Goal: Information Seeking & Learning: Learn about a topic

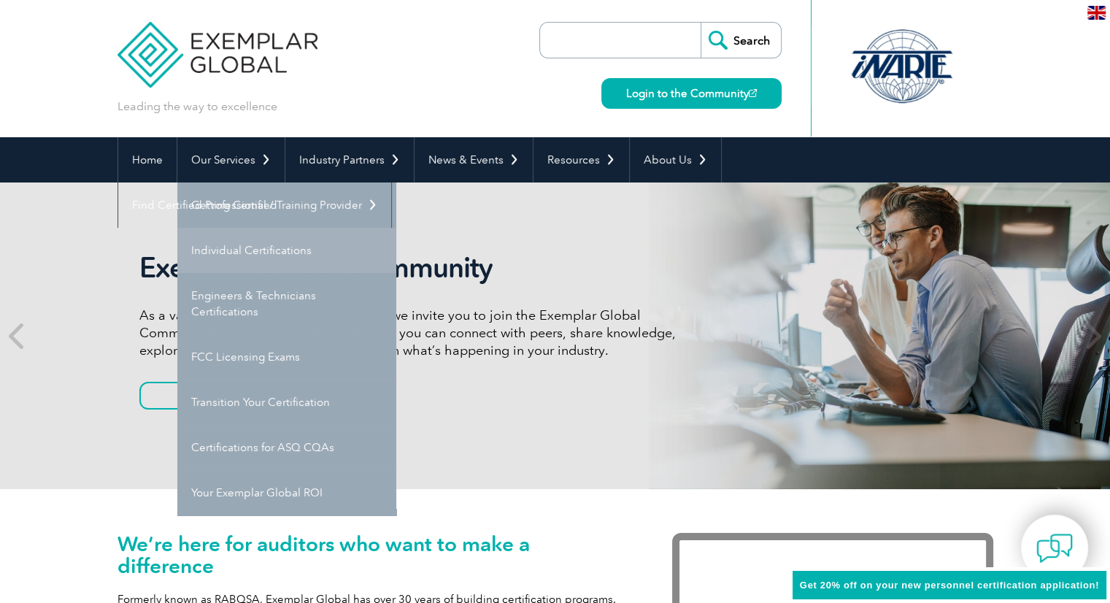
click at [257, 242] on link "Individual Certifications" at bounding box center [286, 250] width 219 height 45
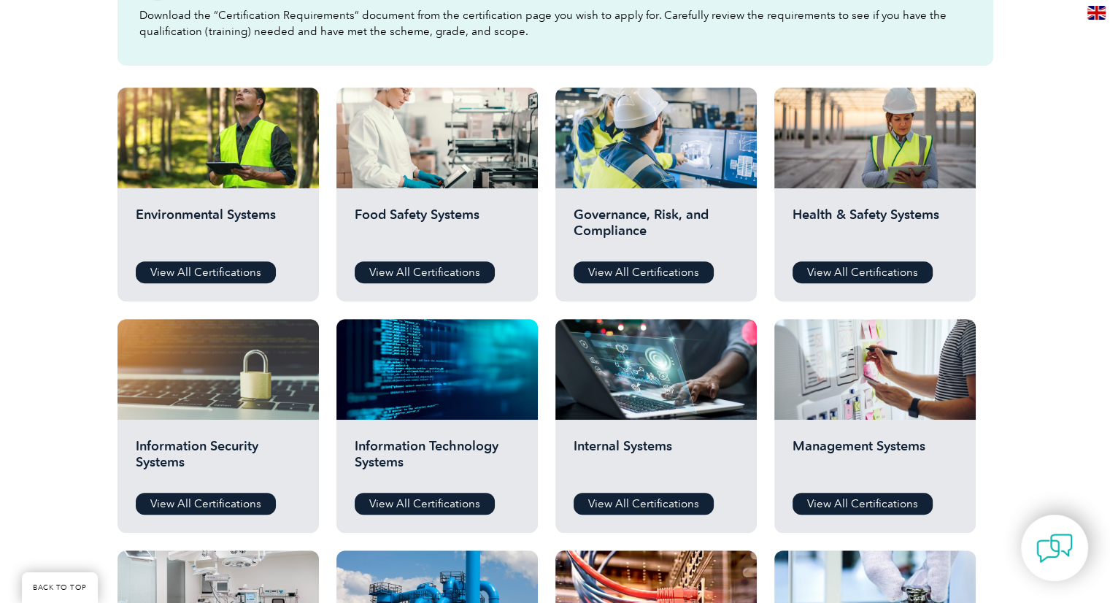
scroll to position [250, 0]
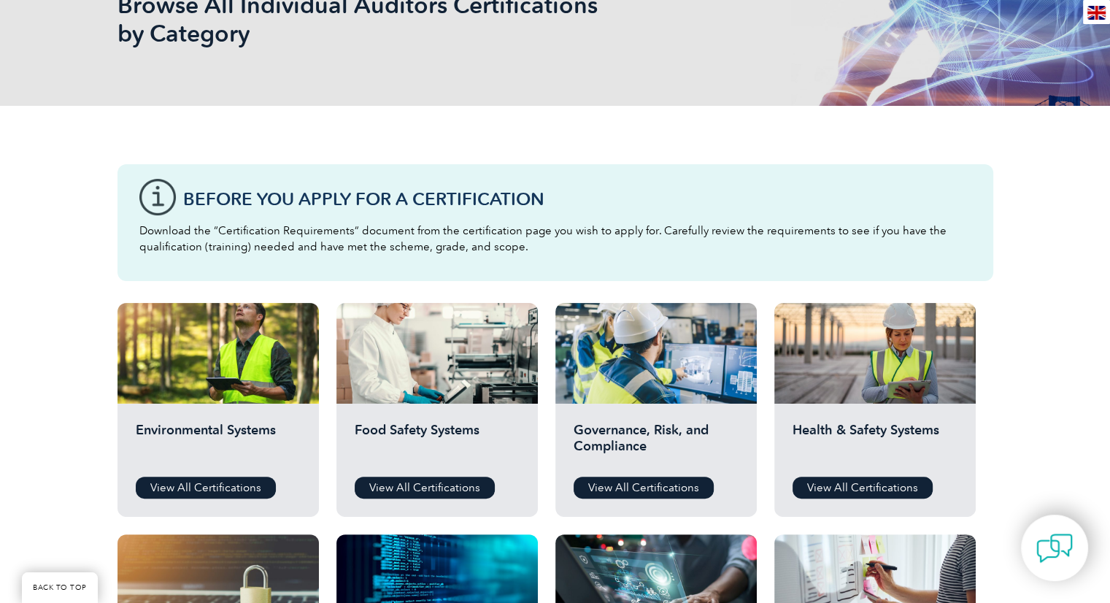
drag, startPoint x: 1116, startPoint y: 263, endPoint x: 1099, endPoint y: 85, distance: 178.9
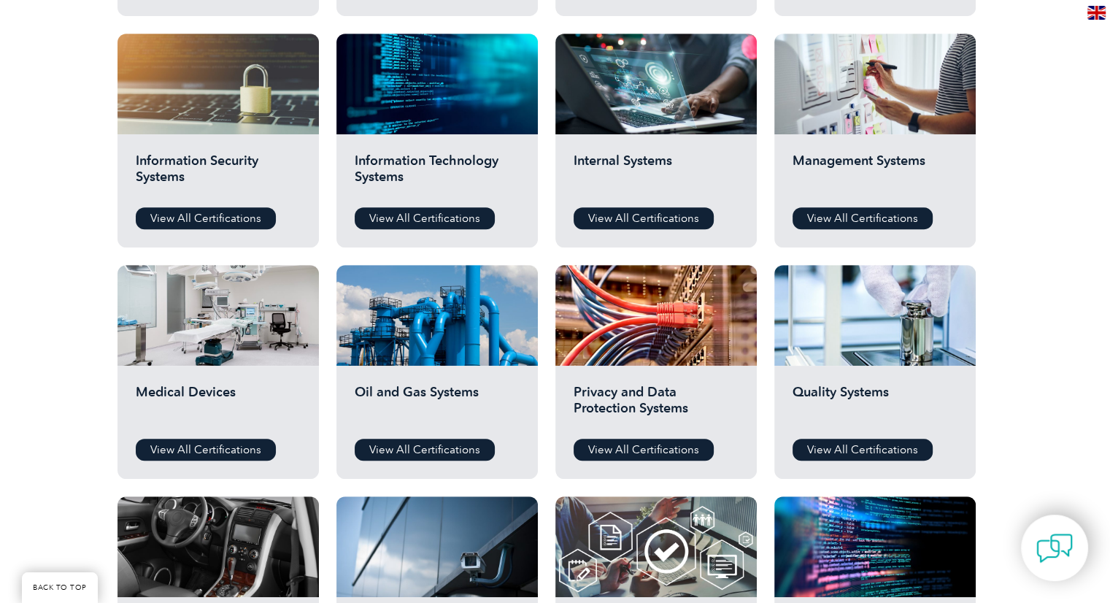
scroll to position [745, 0]
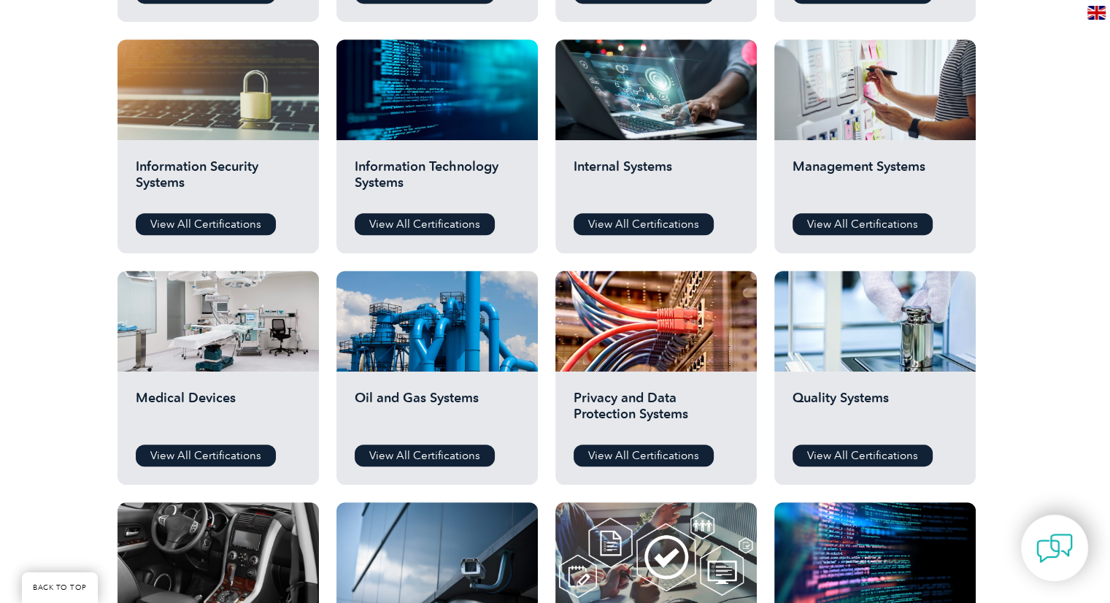
click at [884, 167] on h2 "Management Systems" at bounding box center [875, 180] width 165 height 44
click at [849, 223] on link "View All Certifications" at bounding box center [863, 224] width 140 height 22
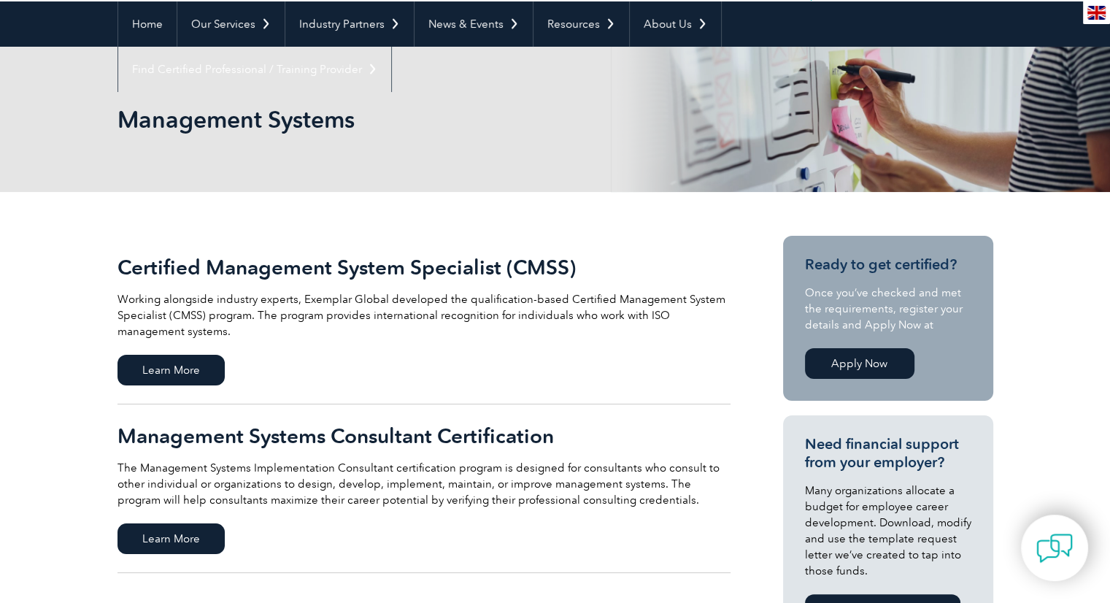
scroll to position [134, 0]
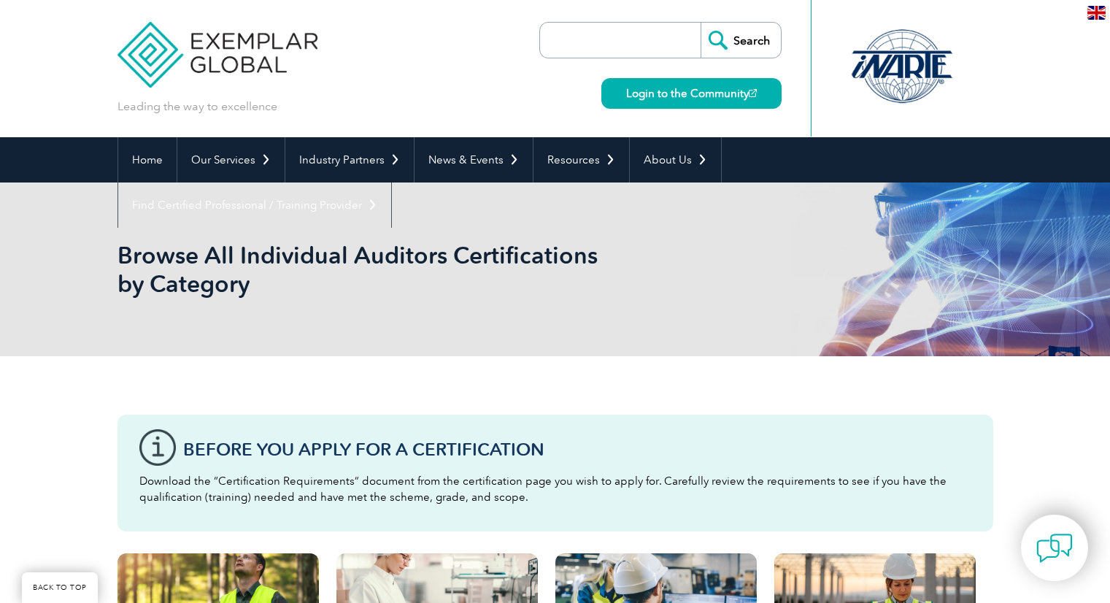
scroll to position [745, 0]
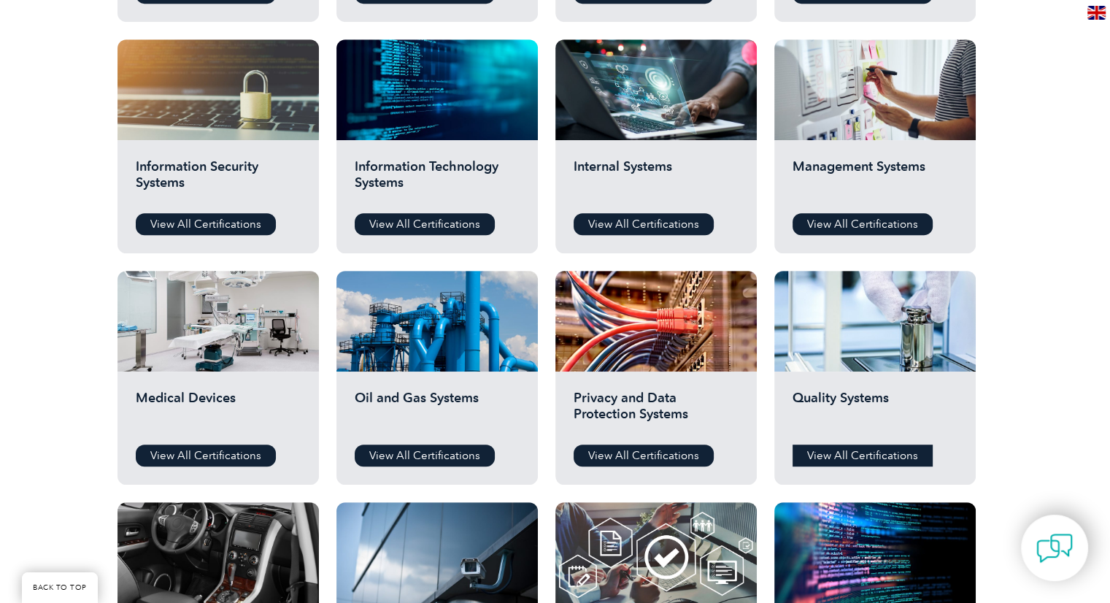
click at [806, 455] on link "View All Certifications" at bounding box center [863, 456] width 140 height 22
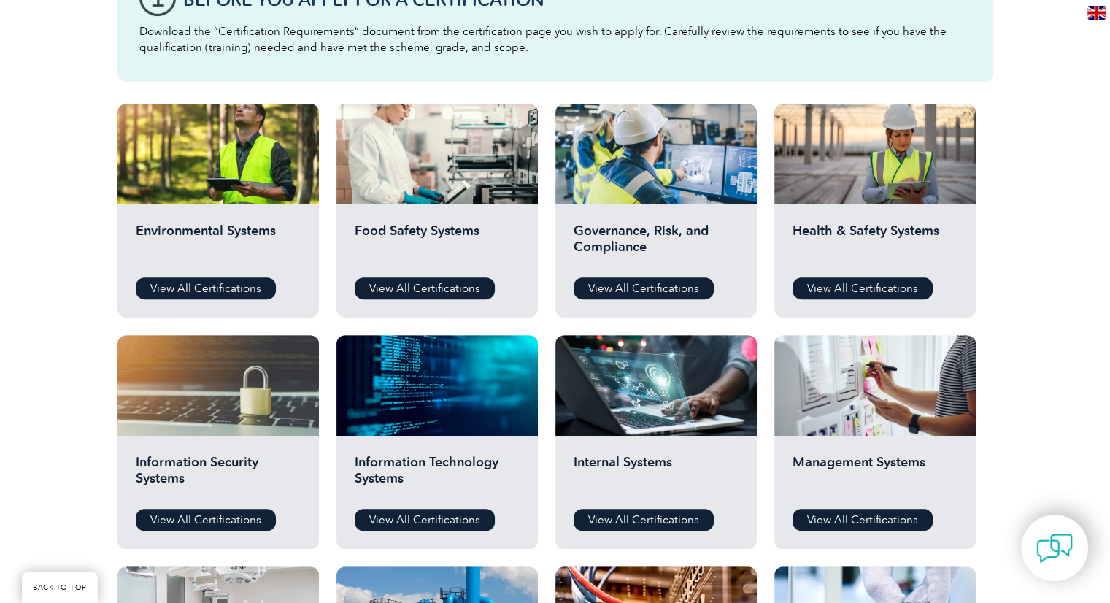
scroll to position [444, 0]
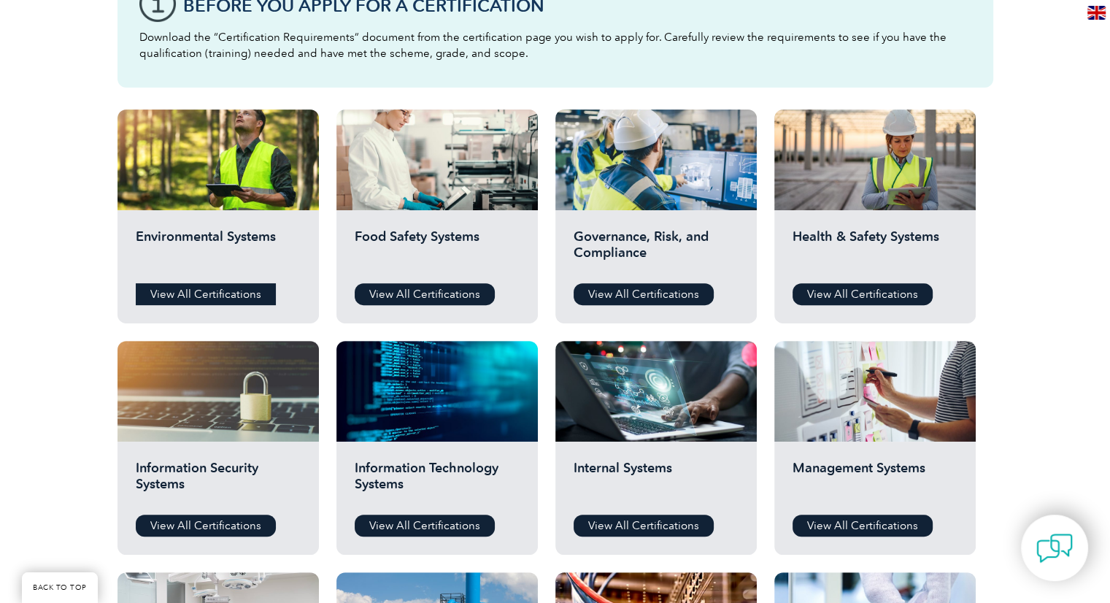
click at [196, 295] on link "View All Certifications" at bounding box center [206, 294] width 140 height 22
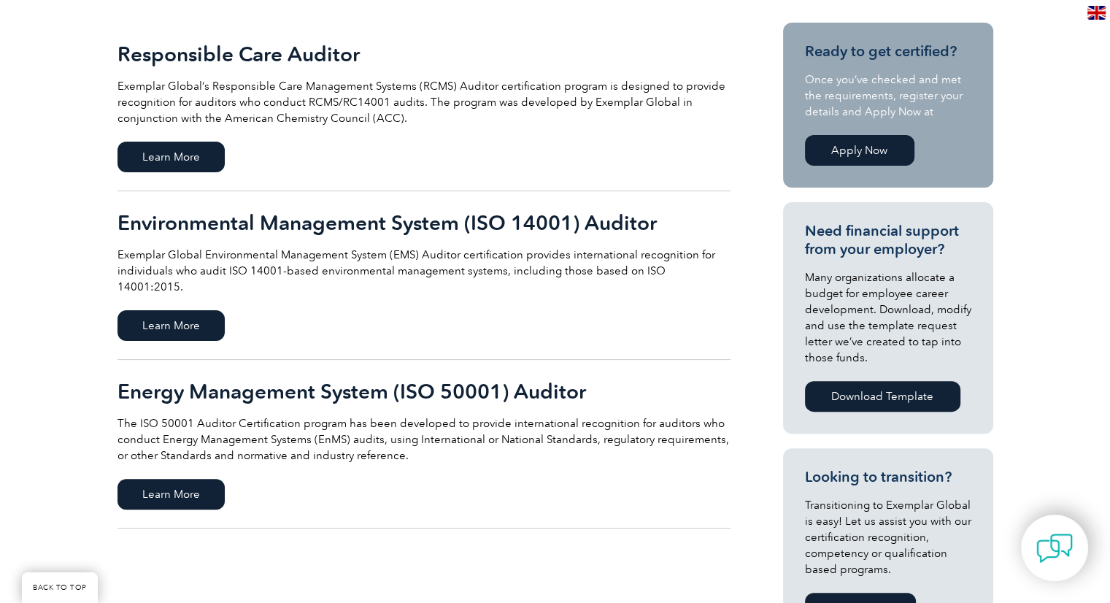
scroll to position [394, 0]
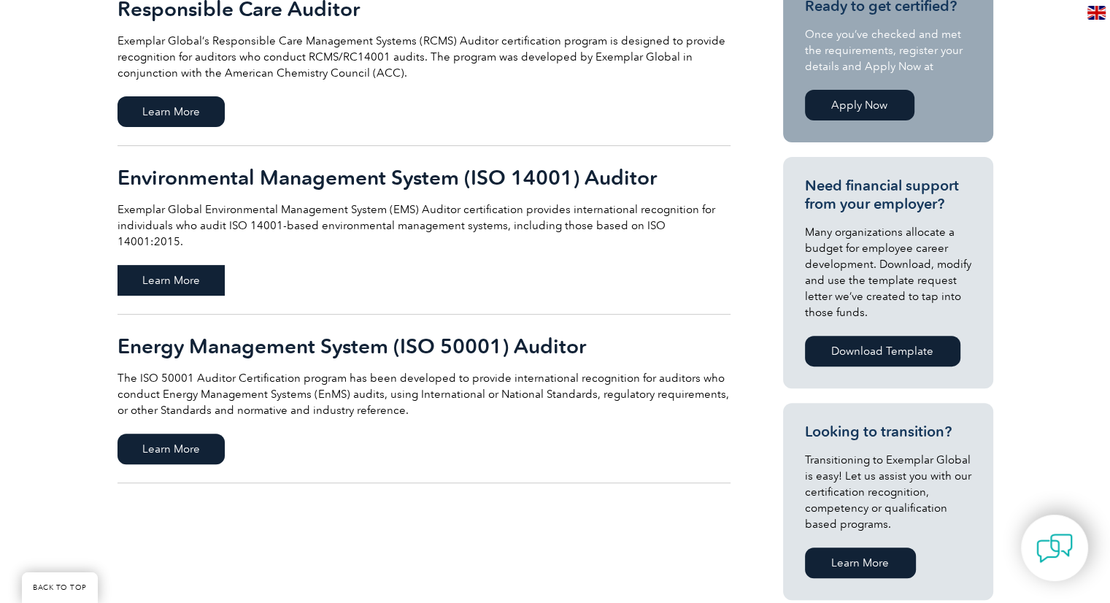
click at [167, 265] on span "Learn More" at bounding box center [171, 280] width 107 height 31
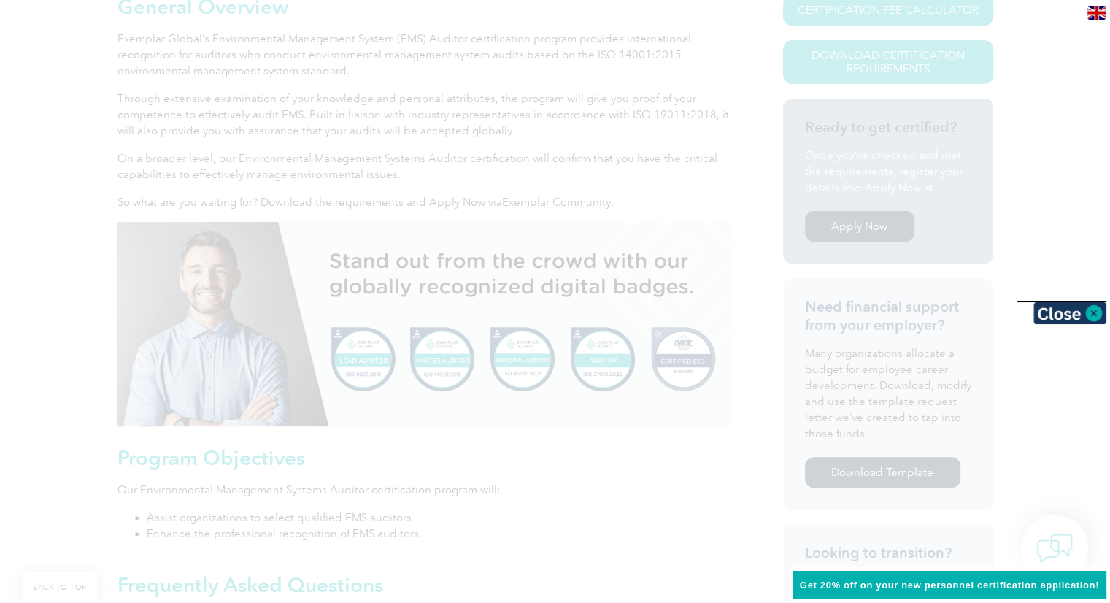
scroll to position [415, 0]
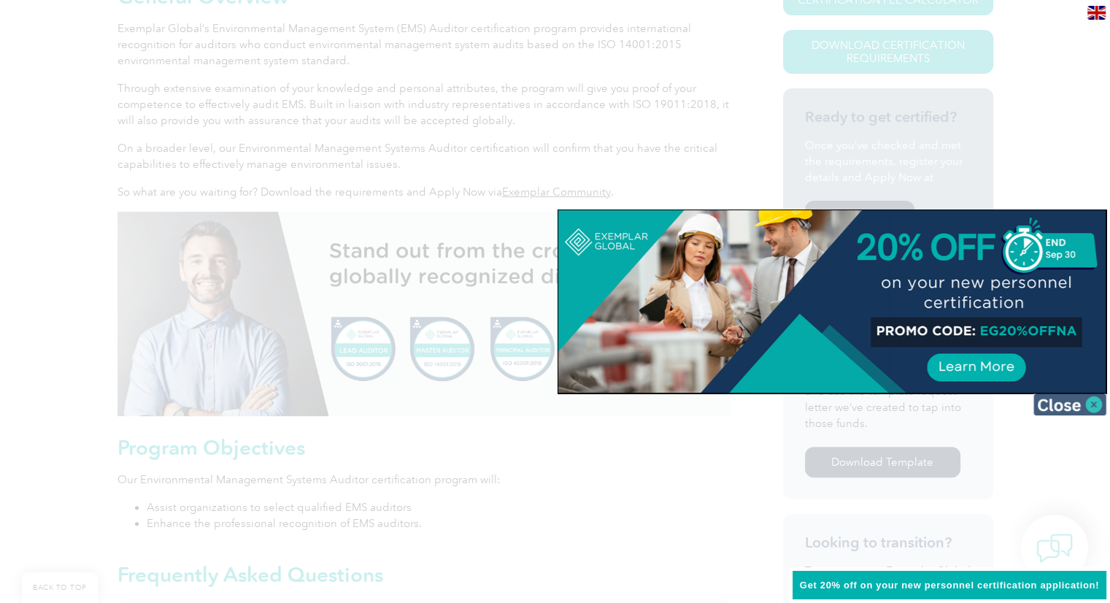
click at [1051, 405] on img at bounding box center [1070, 405] width 73 height 22
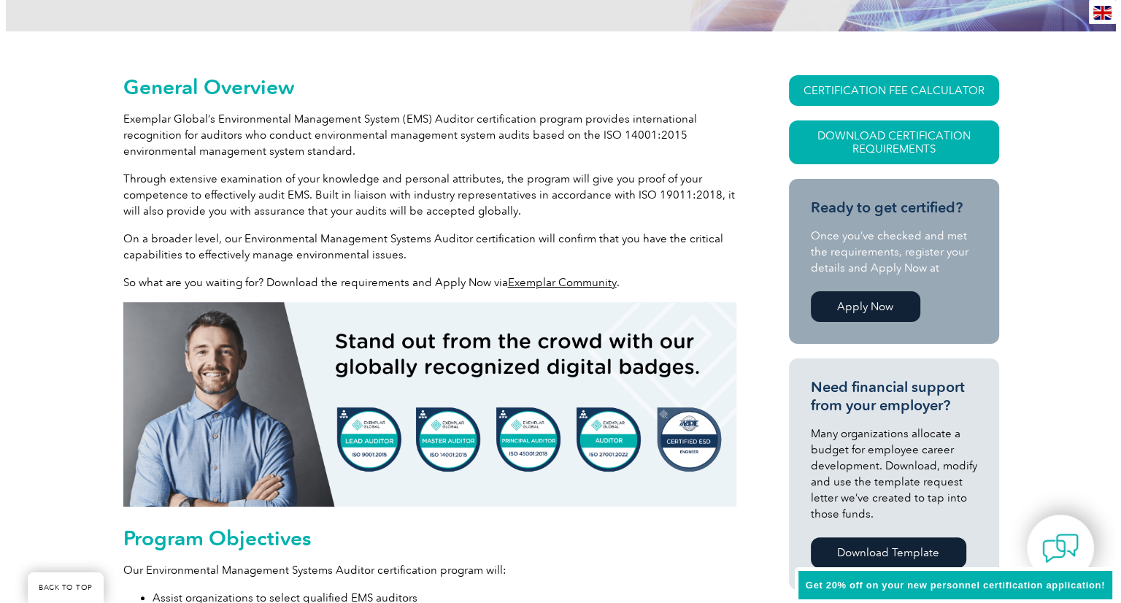
scroll to position [317, 0]
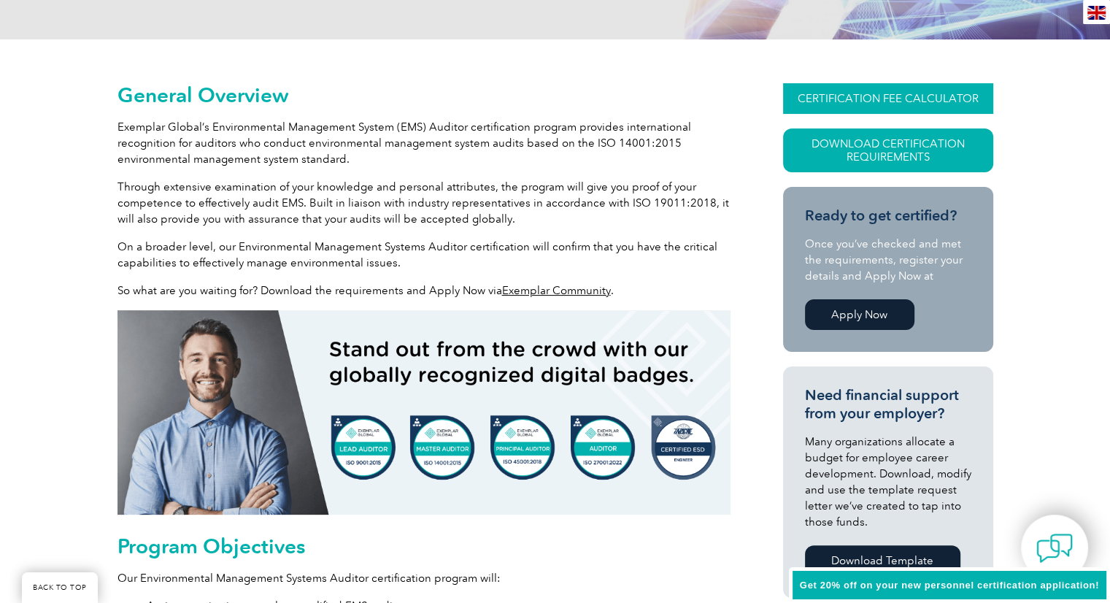
click at [852, 99] on link "CERTIFICATION FEE CALCULATOR" at bounding box center [888, 98] width 210 height 31
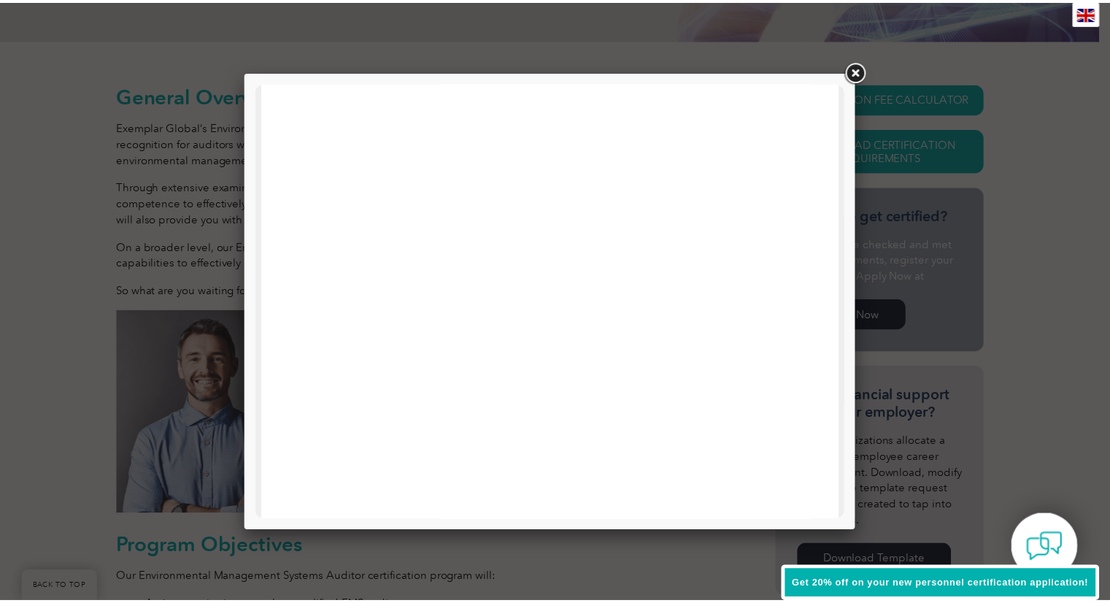
scroll to position [246, 0]
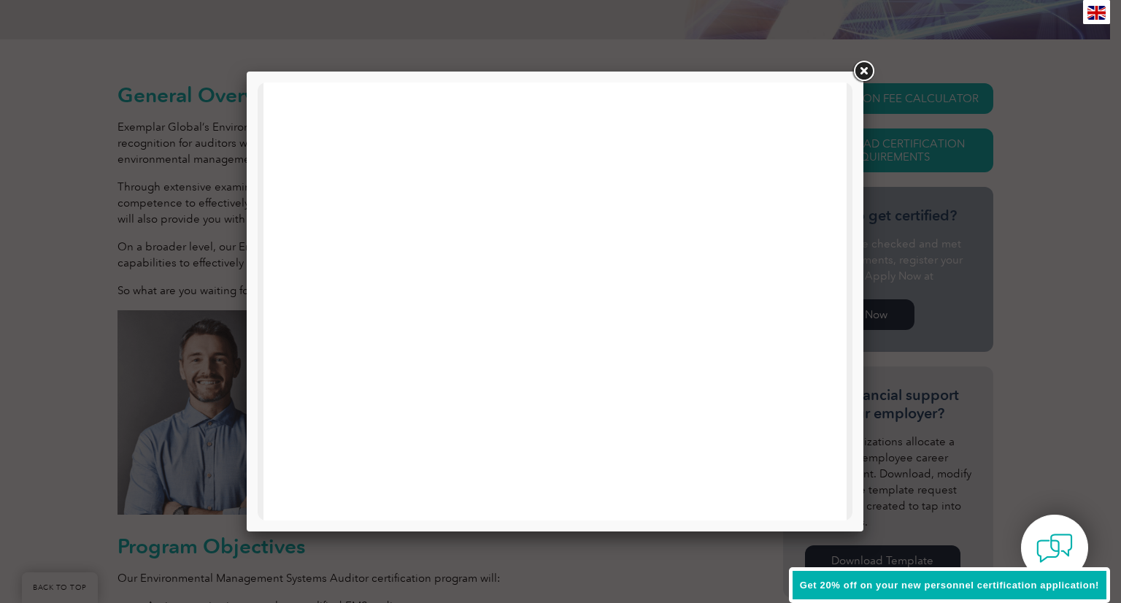
click at [867, 71] on link at bounding box center [864, 71] width 26 height 26
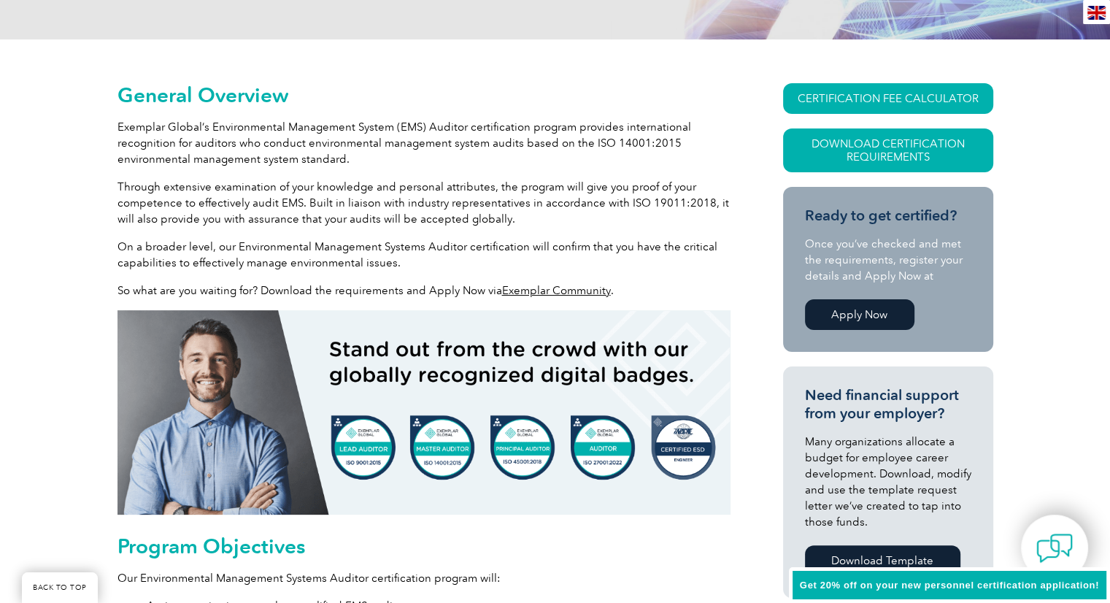
click at [362, 445] on img at bounding box center [424, 412] width 613 height 204
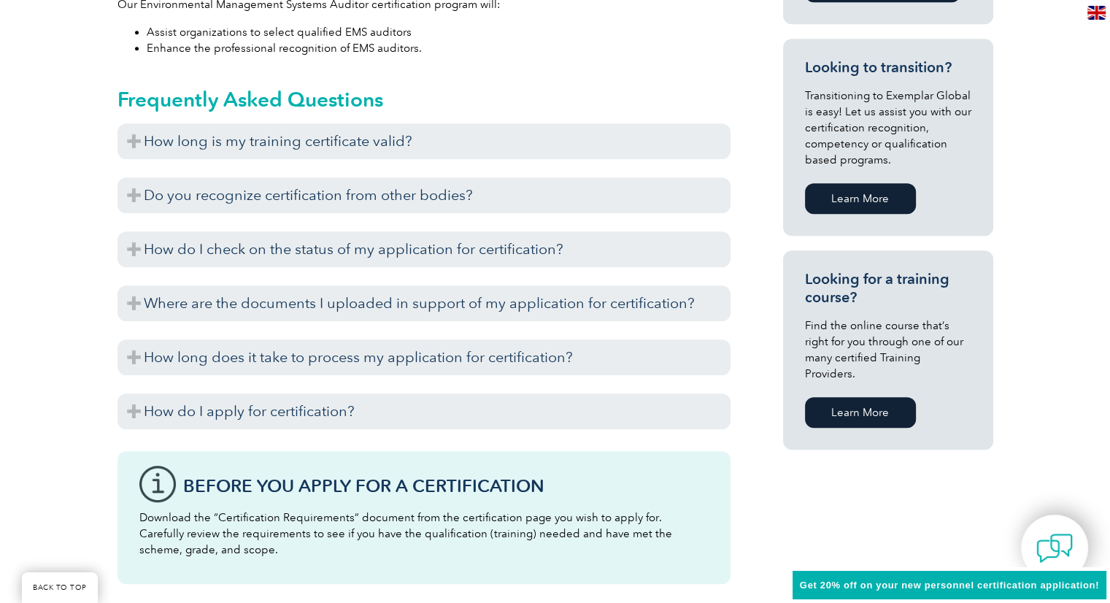
drag, startPoint x: 1117, startPoint y: 161, endPoint x: 1078, endPoint y: 286, distance: 130.9
click at [1077, 285] on div "General Overview Exemplar Global’s Environmental Management System (EMS) Audito…" at bounding box center [555, 249] width 1110 height 1566
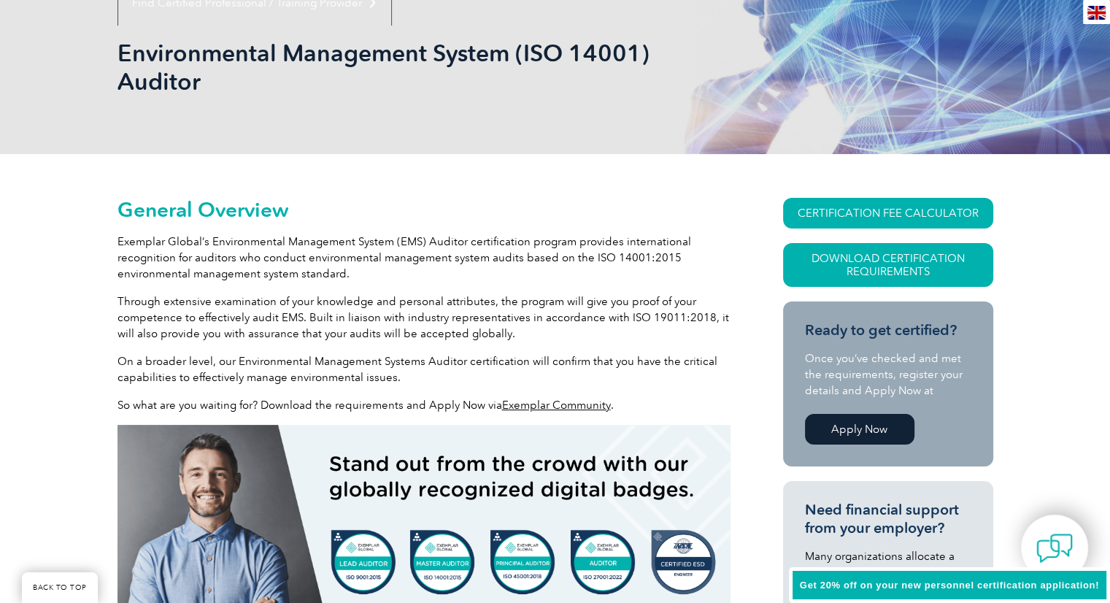
scroll to position [0, 0]
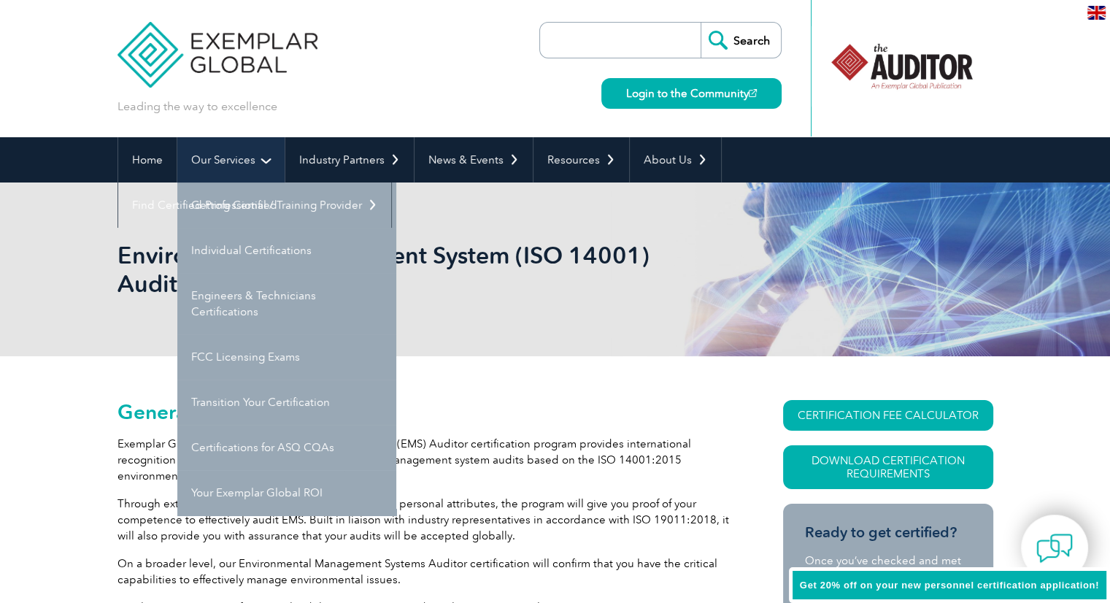
click at [222, 158] on link "Our Services" at bounding box center [230, 159] width 107 height 45
click at [237, 139] on link "Our Services" at bounding box center [230, 159] width 107 height 45
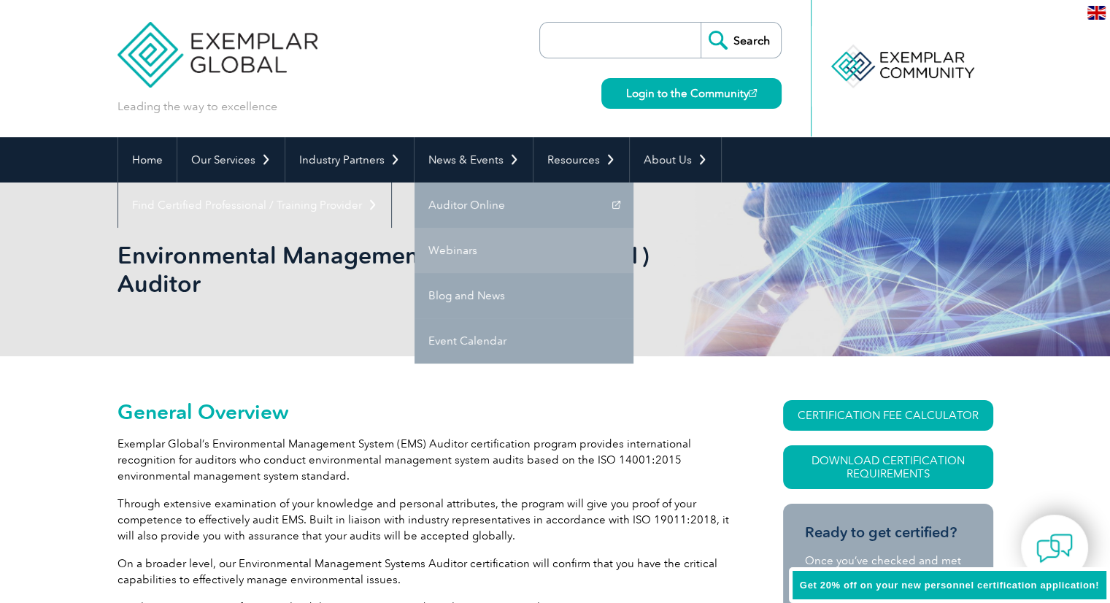
click at [450, 242] on link "Webinars" at bounding box center [524, 250] width 219 height 45
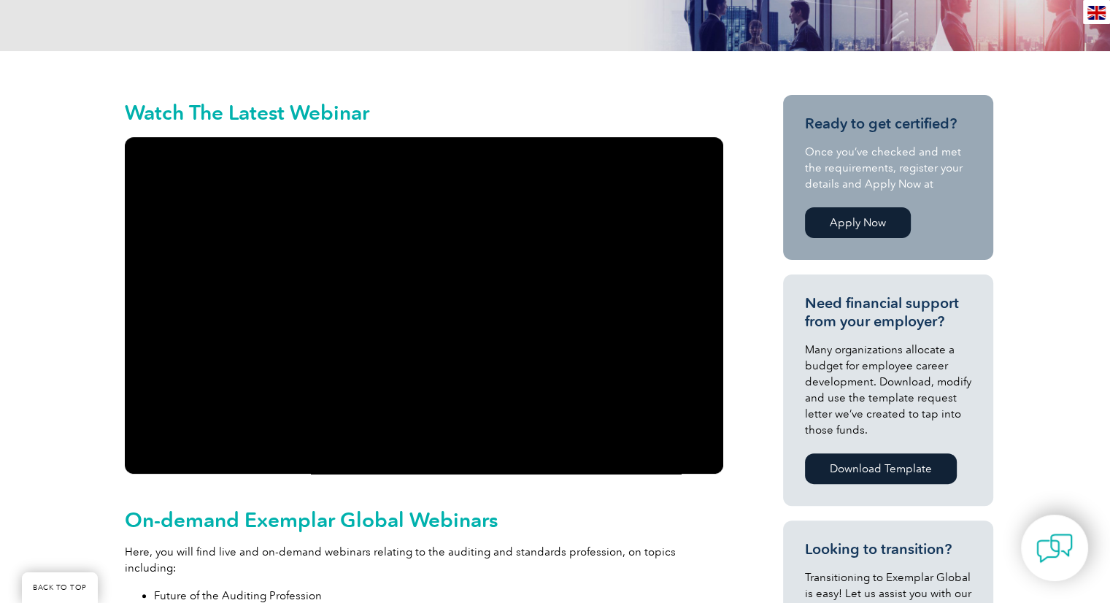
scroll to position [263, 0]
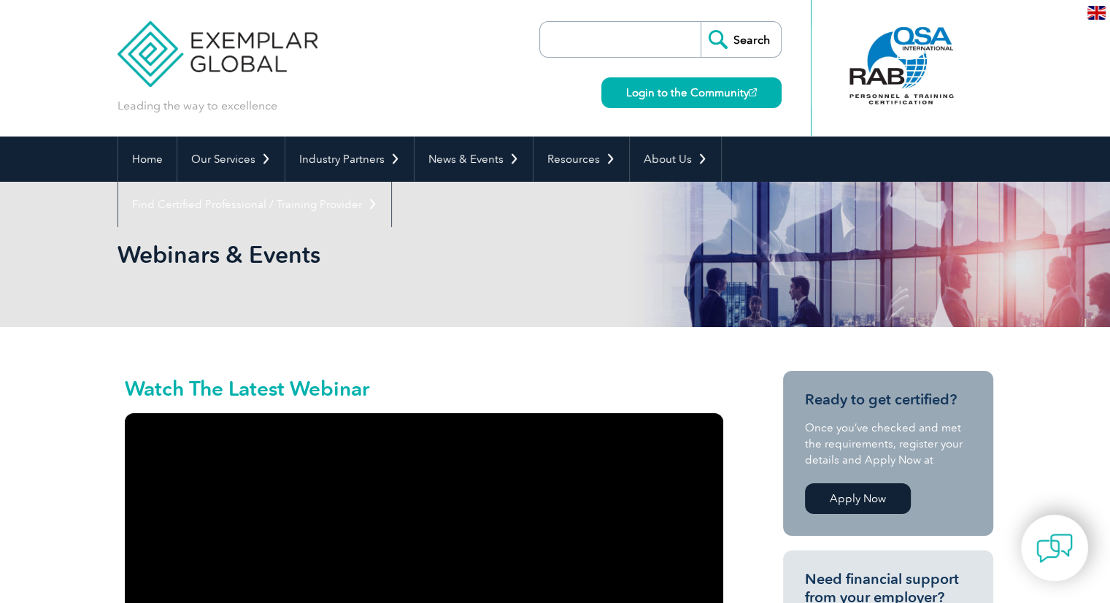
scroll to position [0, 0]
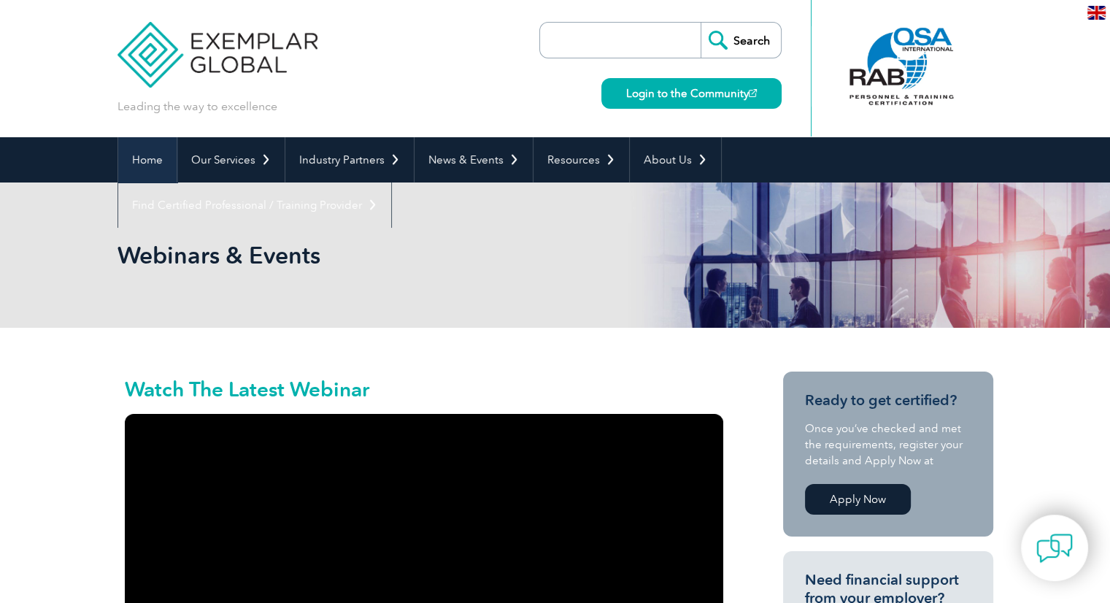
click at [148, 164] on link "Home" at bounding box center [147, 159] width 58 height 45
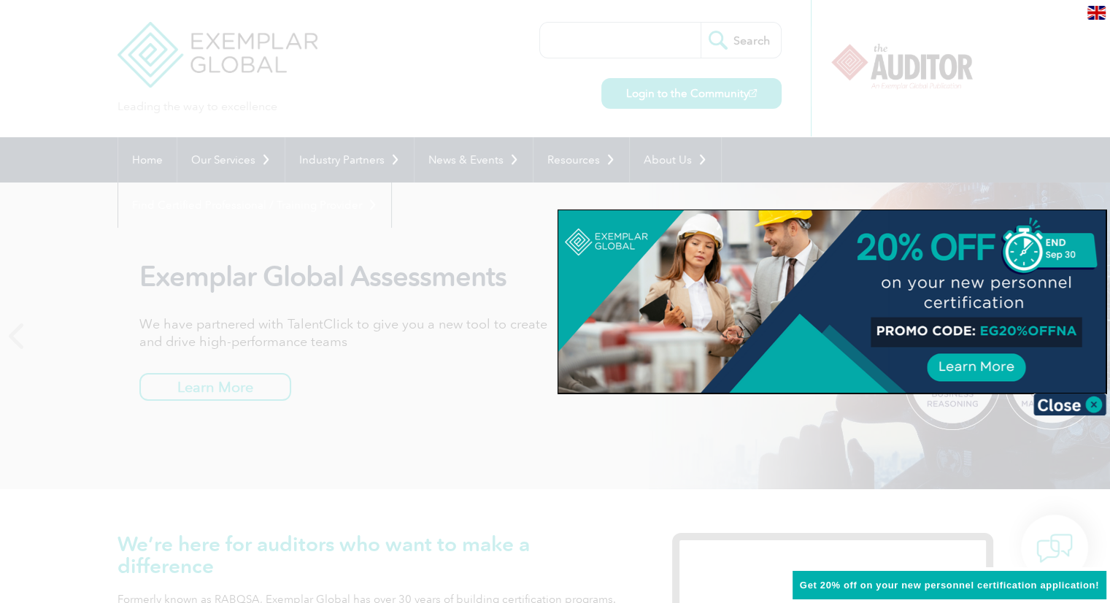
click at [391, 67] on div at bounding box center [555, 301] width 1110 height 603
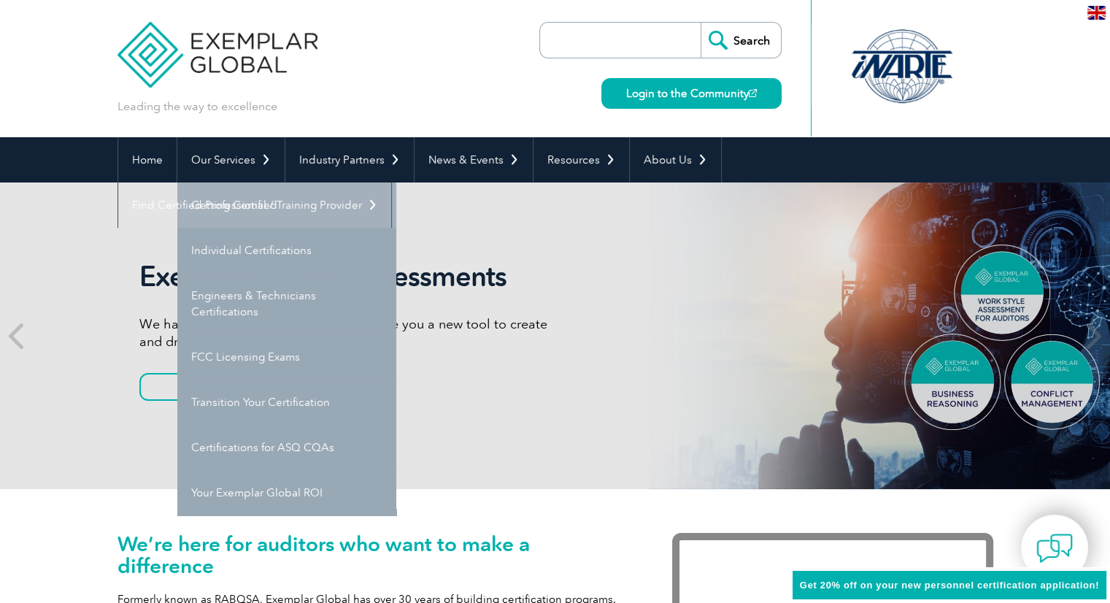
click at [234, 202] on link "Getting Certified" at bounding box center [286, 205] width 219 height 45
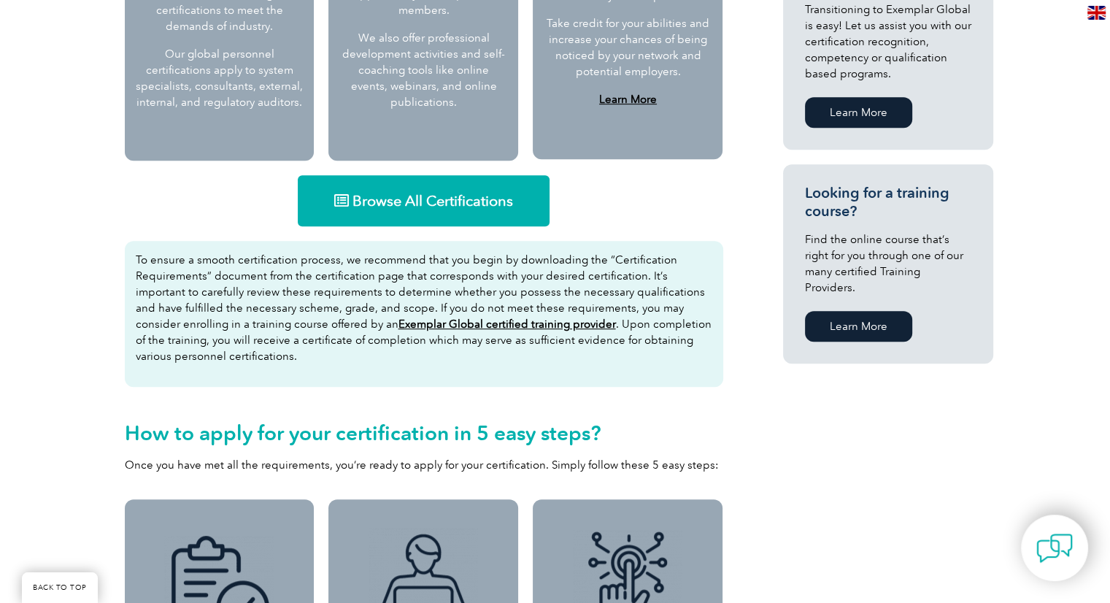
scroll to position [881, 0]
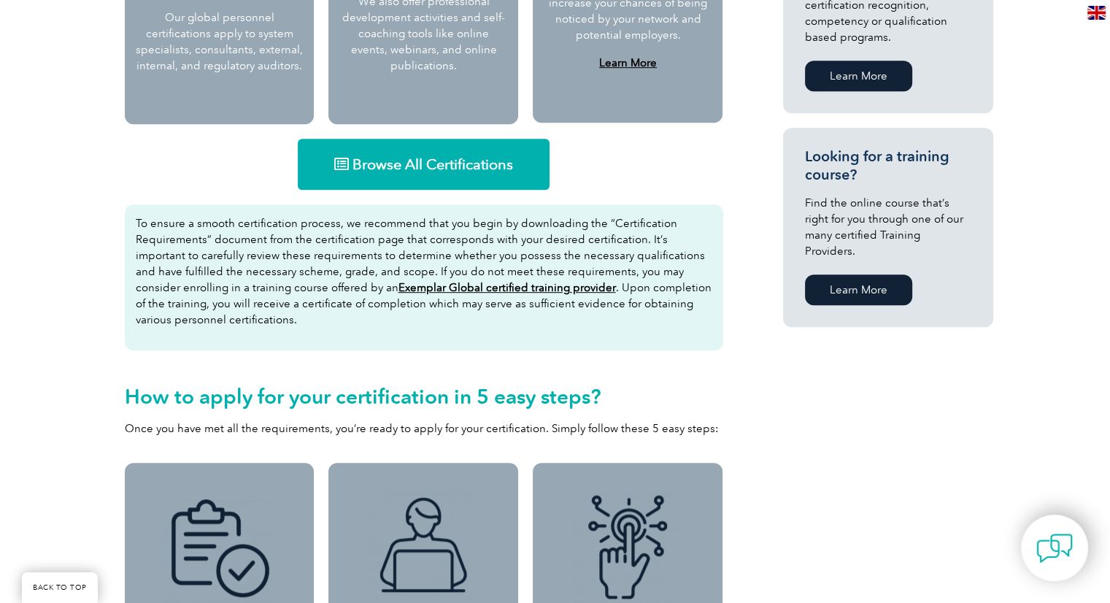
click at [407, 161] on span "Browse All Certifications" at bounding box center [433, 164] width 161 height 15
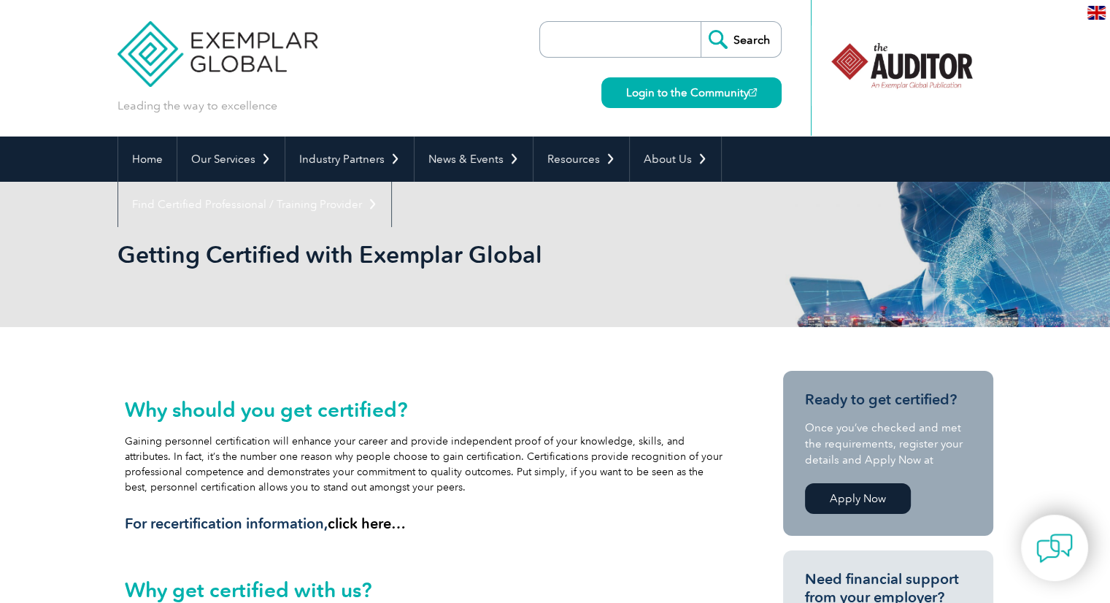
scroll to position [0, 0]
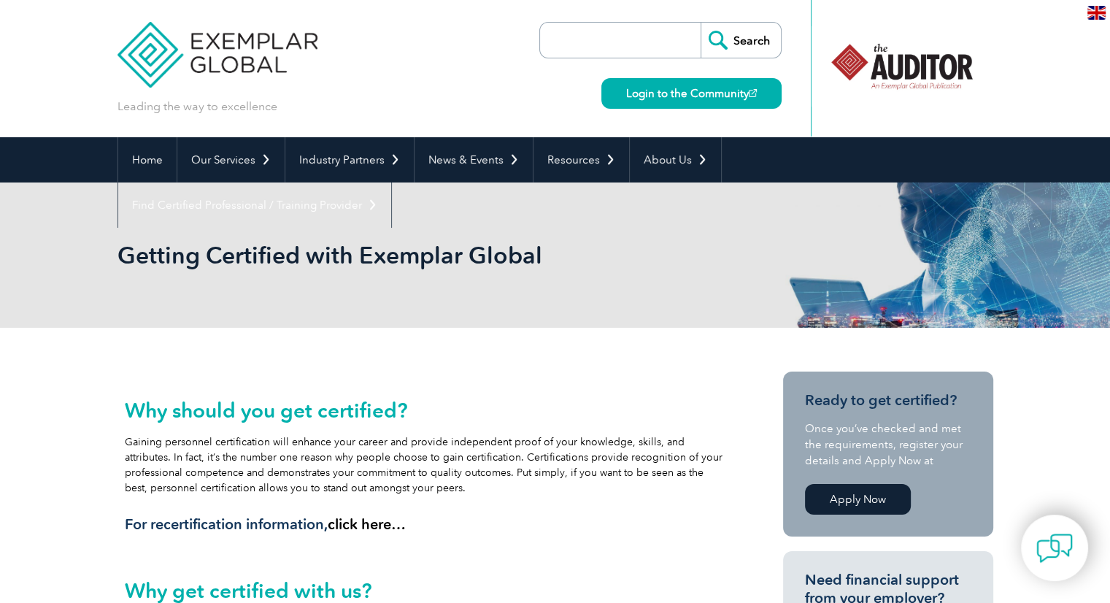
click at [602, 41] on input "search" at bounding box center [624, 40] width 153 height 35
type input "ISO 9001 Lead Auditor"
click at [701, 23] on input "Search" at bounding box center [741, 40] width 80 height 35
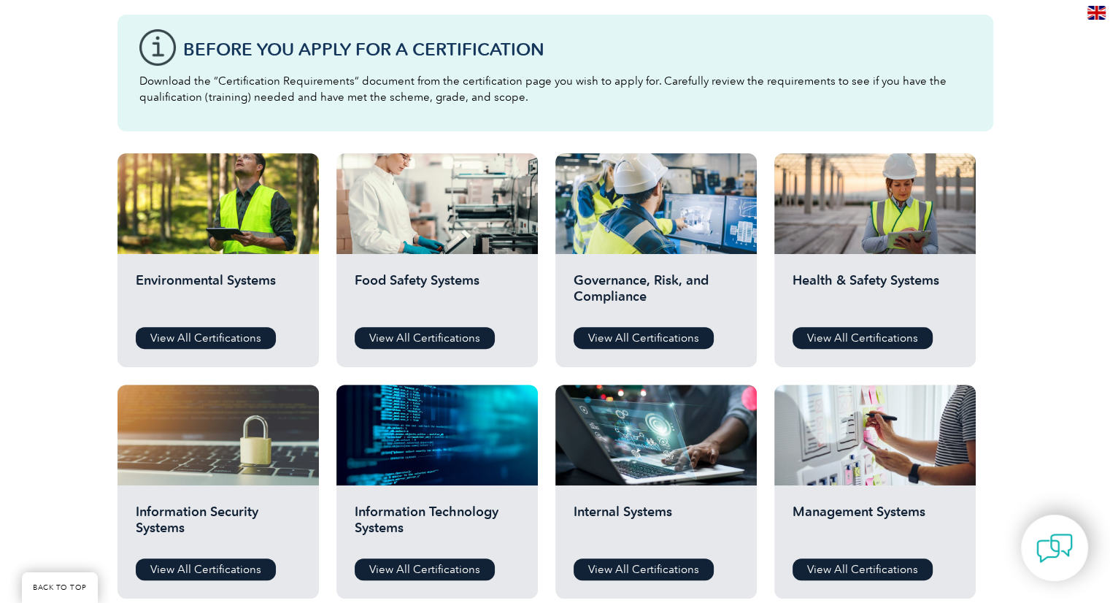
scroll to position [396, 0]
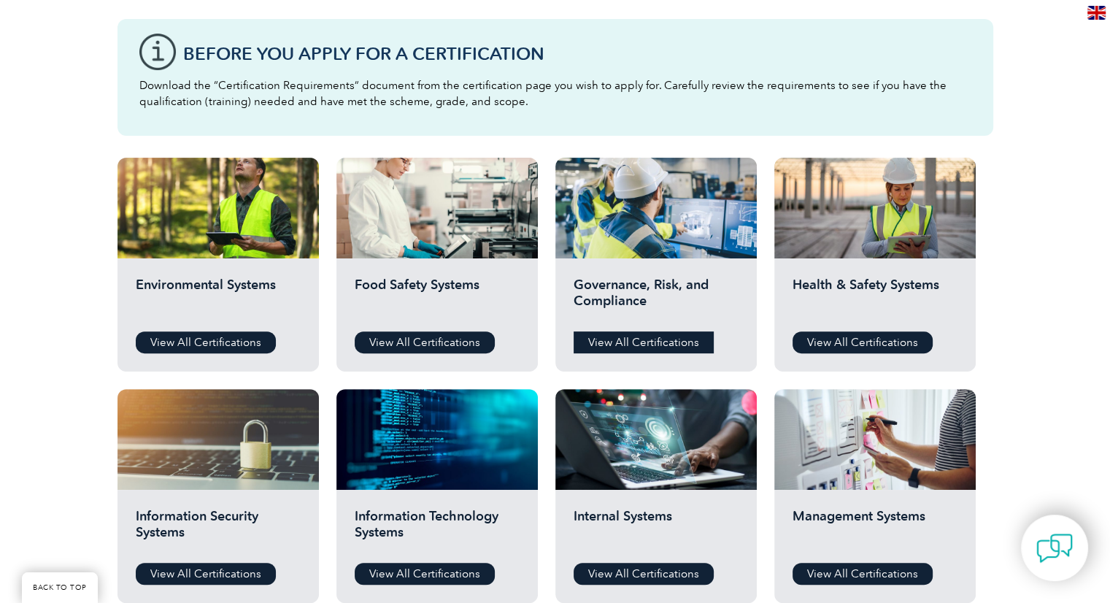
click at [650, 337] on link "View All Certifications" at bounding box center [644, 342] width 140 height 22
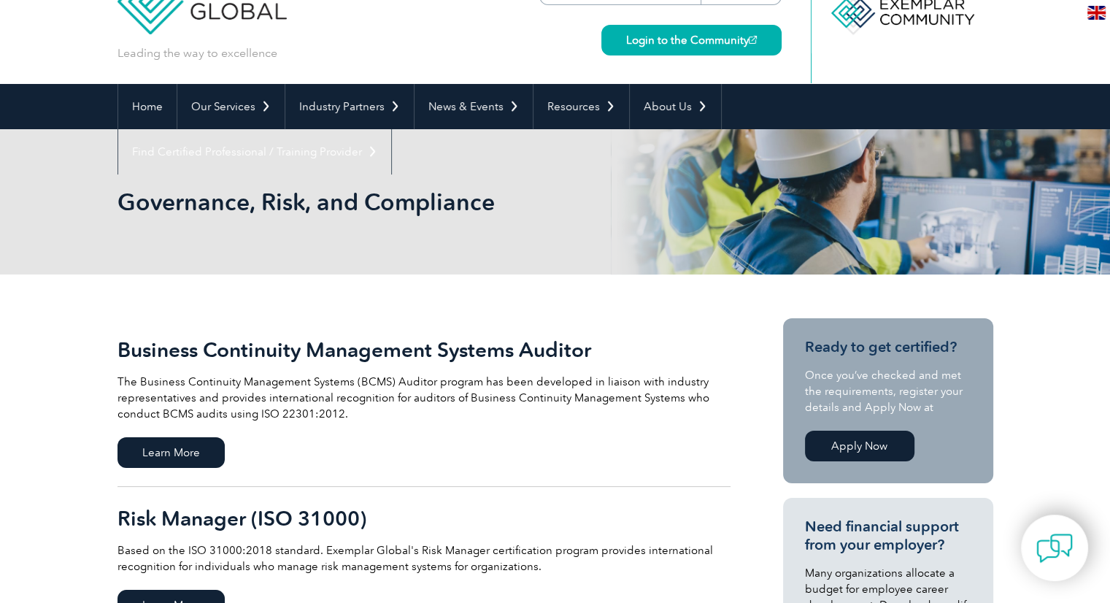
scroll to position [47, 0]
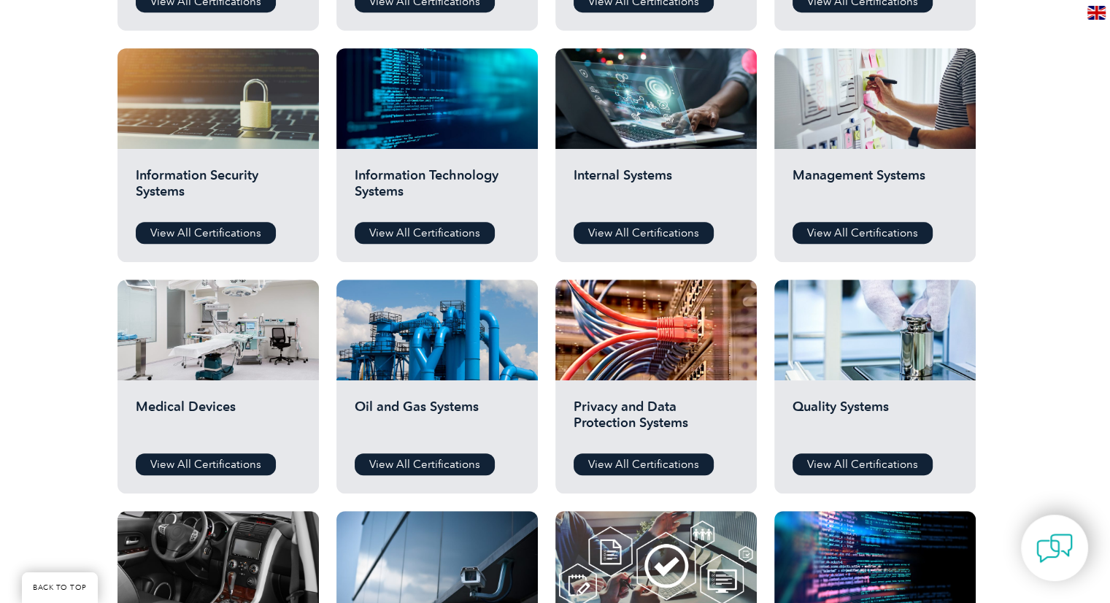
scroll to position [735, 0]
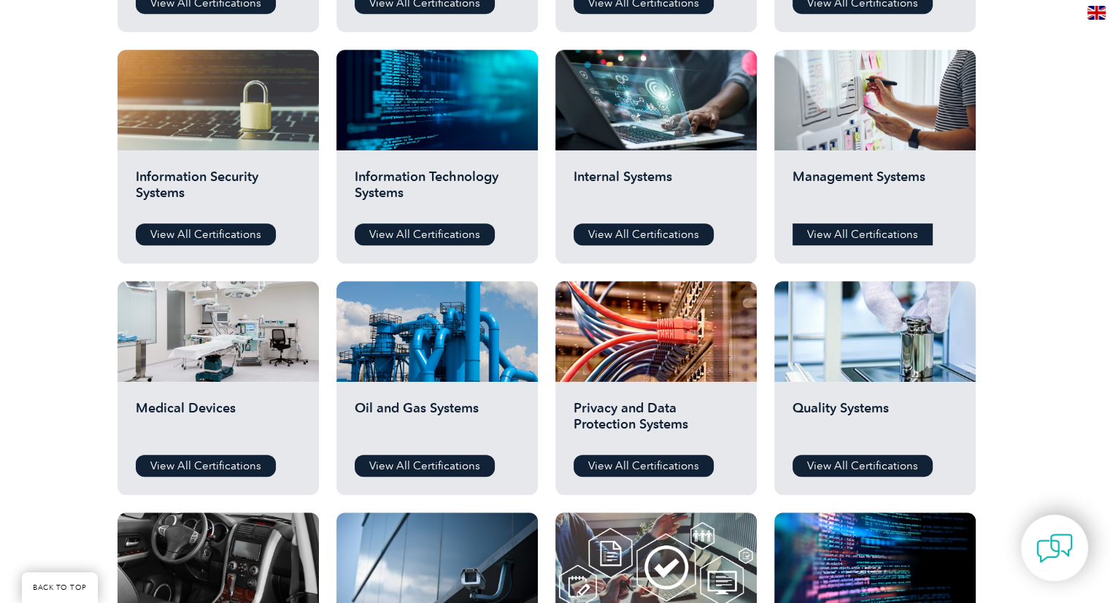
click at [836, 230] on link "View All Certifications" at bounding box center [863, 234] width 140 height 22
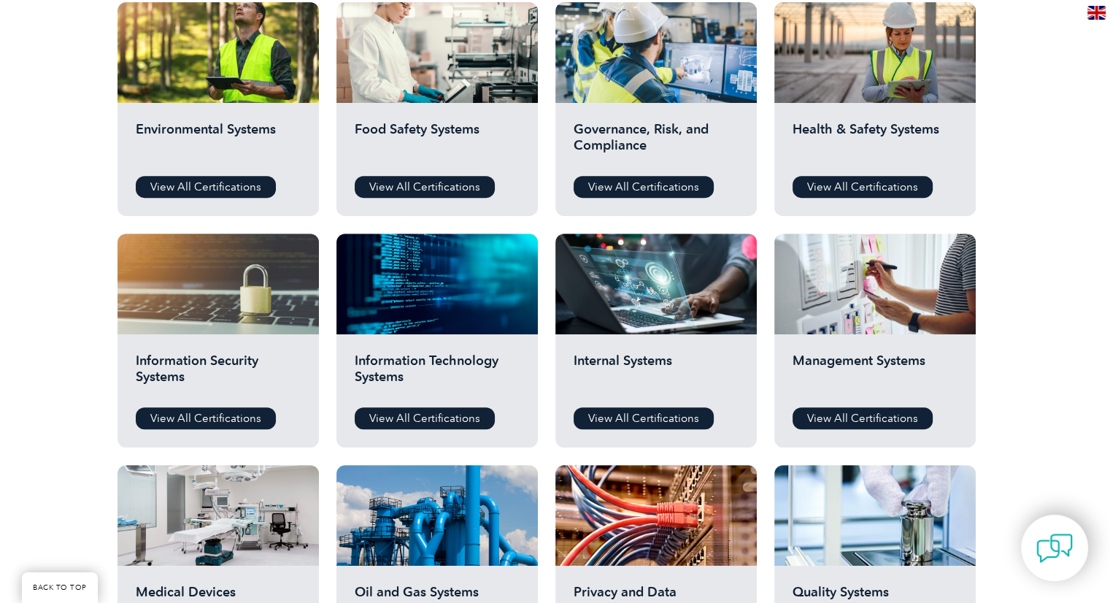
scroll to position [564, 0]
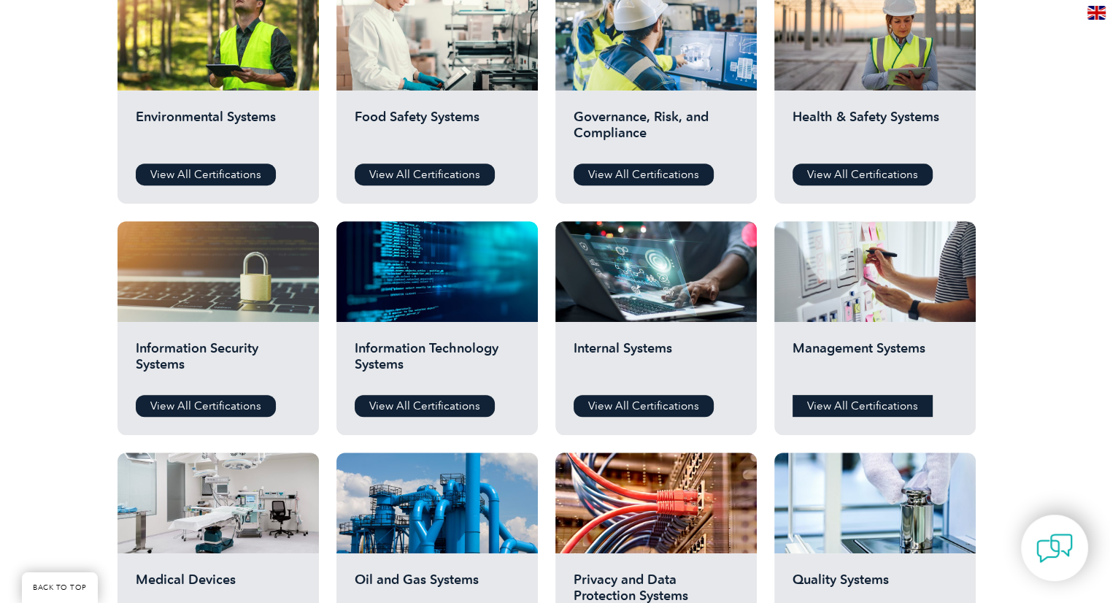
click at [841, 404] on link "View All Certifications" at bounding box center [863, 406] width 140 height 22
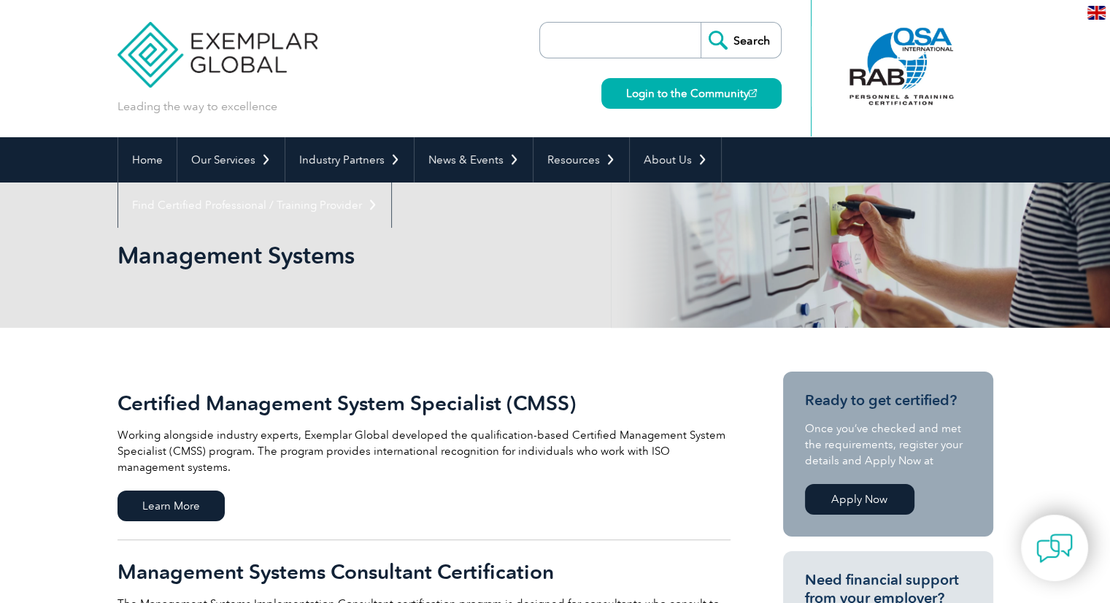
click at [614, 39] on input "search" at bounding box center [624, 40] width 153 height 35
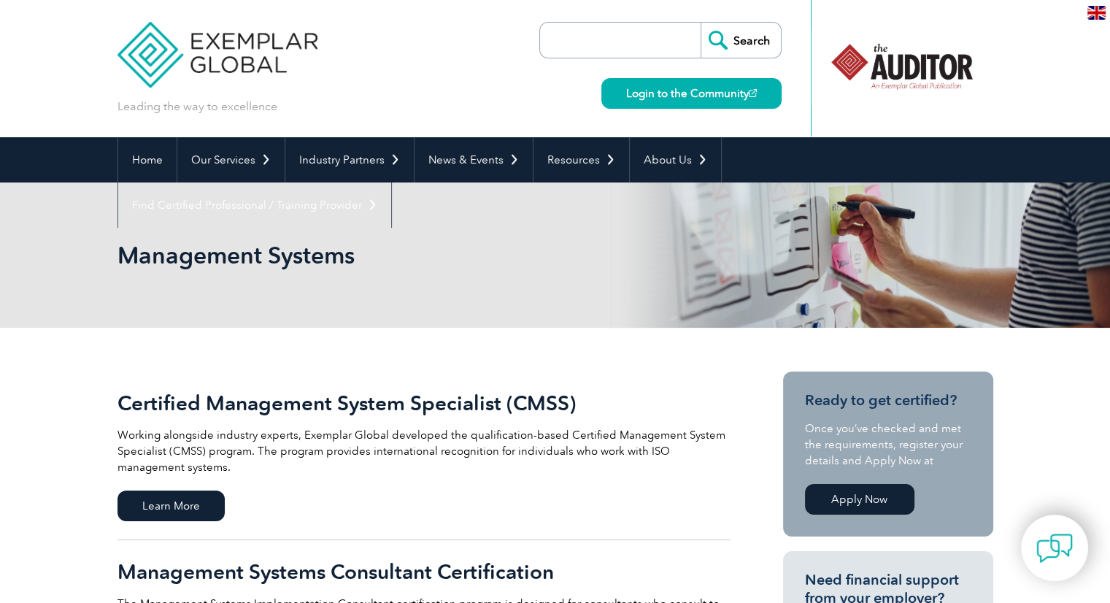
click at [613, 31] on input "search" at bounding box center [624, 40] width 153 height 35
type input "Management"
click at [701, 23] on input "Search" at bounding box center [741, 40] width 80 height 35
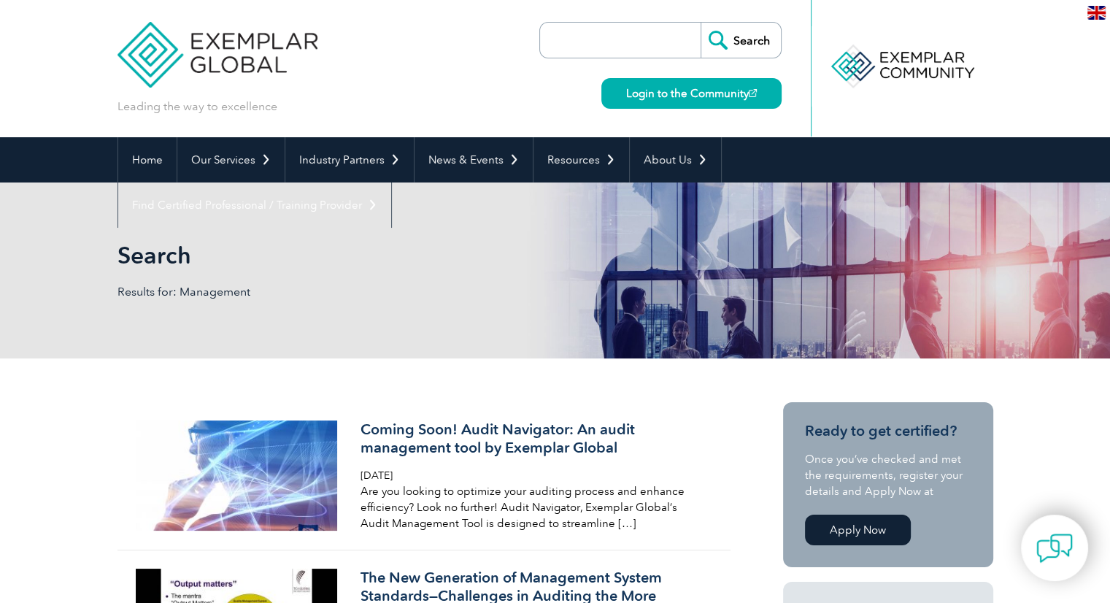
click at [590, 37] on input "search" at bounding box center [624, 40] width 153 height 35
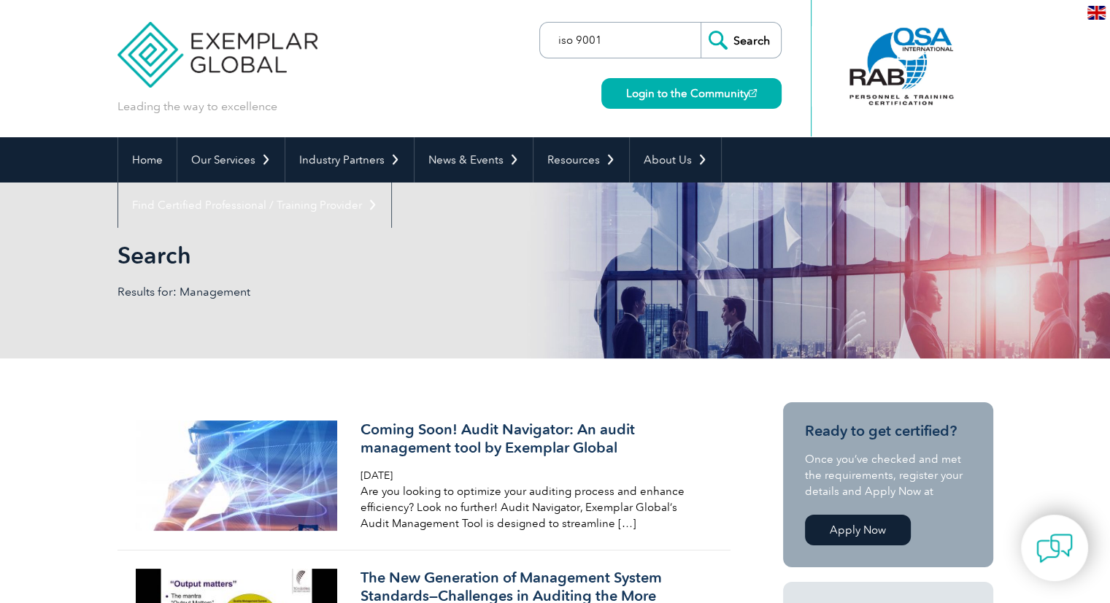
type input "iso 9001"
click at [765, 41] on input "Search" at bounding box center [741, 40] width 80 height 35
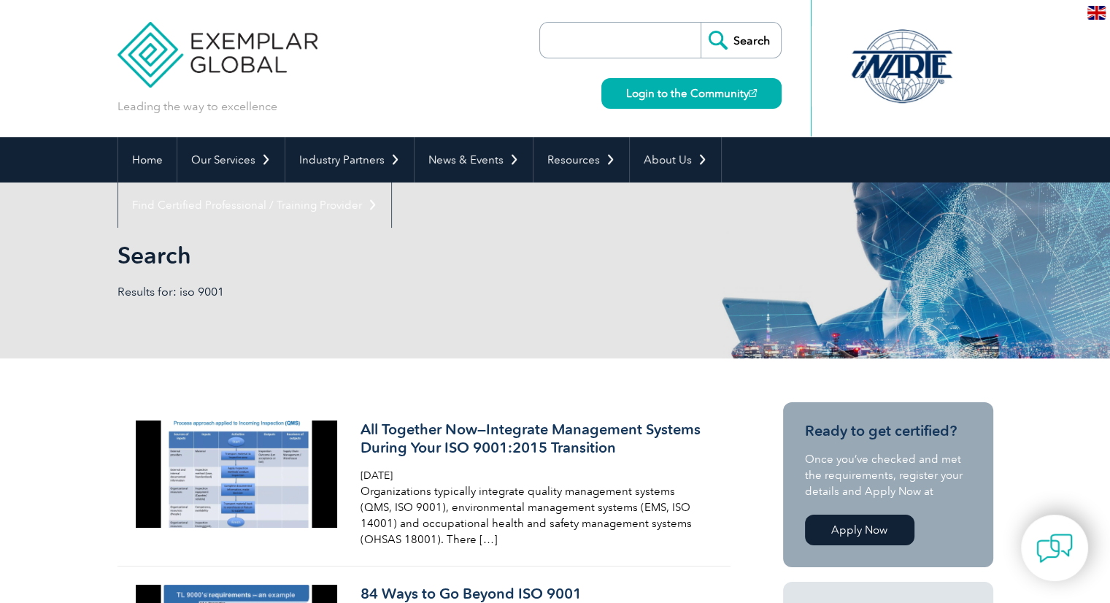
scroll to position [31, 0]
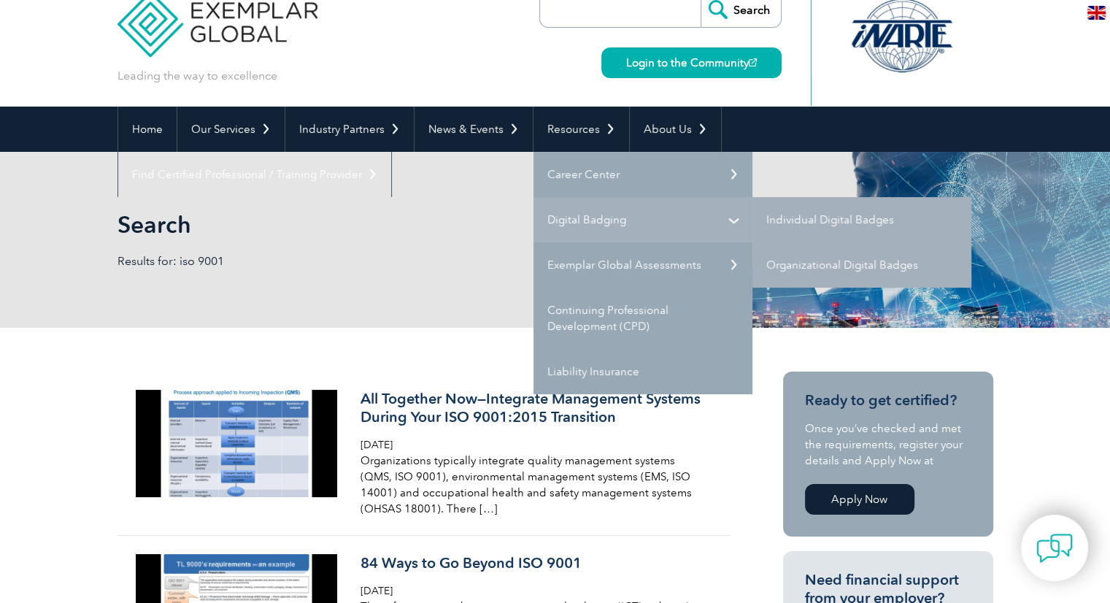
click at [696, 216] on link "Digital Badging" at bounding box center [643, 219] width 219 height 45
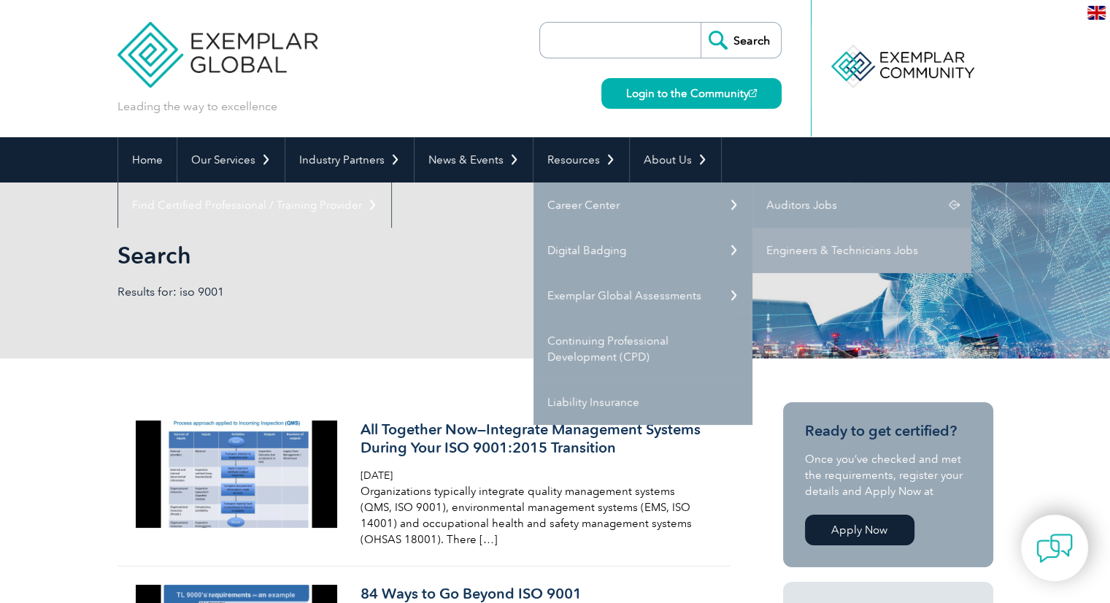
click at [797, 200] on link "Auditors Jobs" at bounding box center [862, 205] width 219 height 45
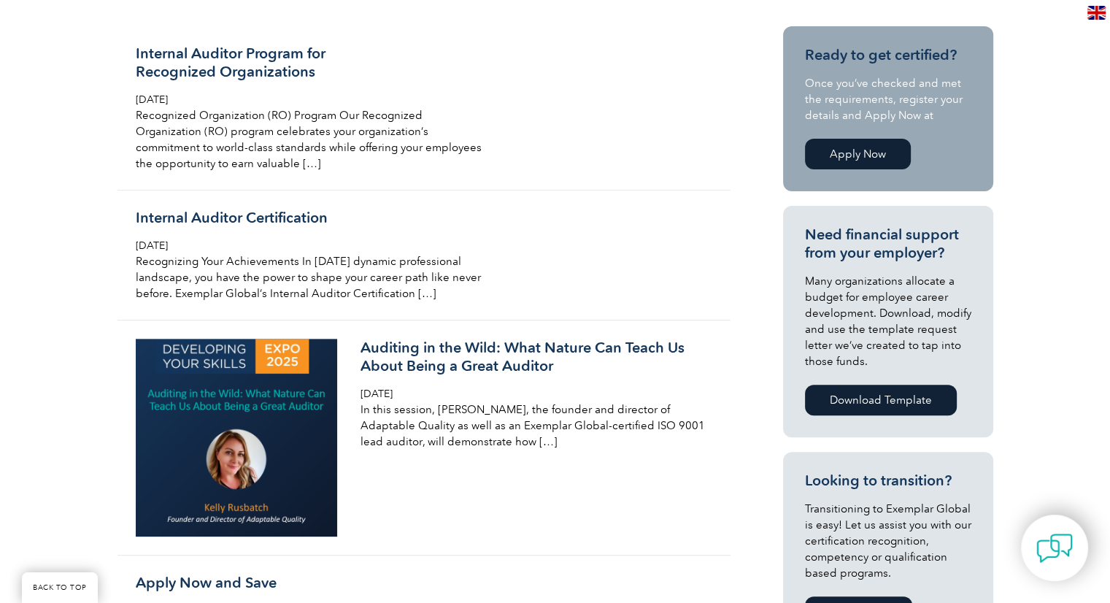
scroll to position [388, 0]
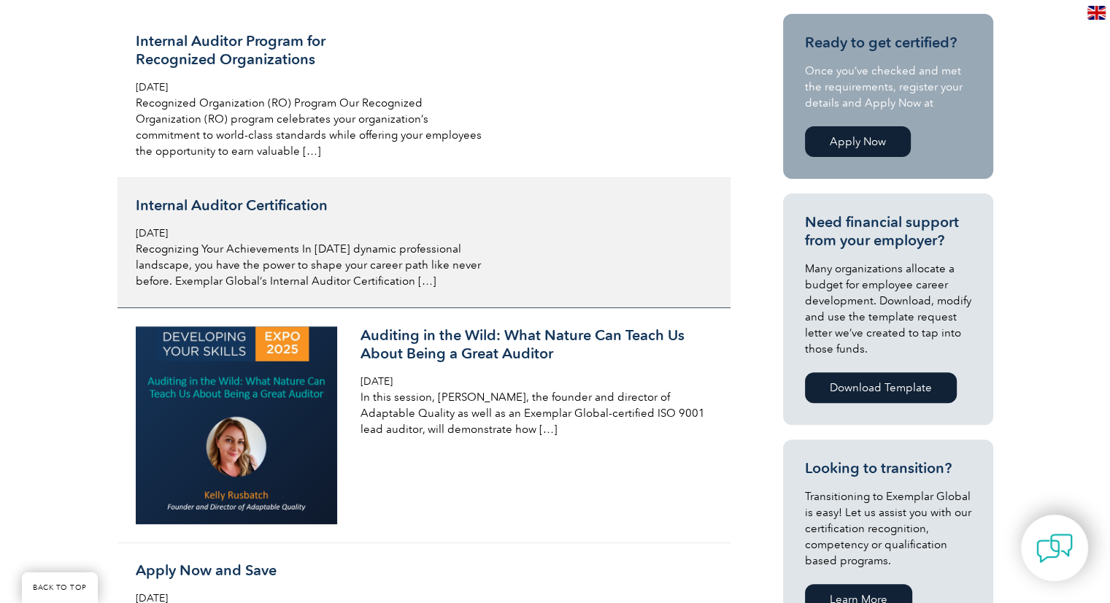
click at [258, 209] on h3 "Internal Auditor Certification" at bounding box center [309, 205] width 346 height 18
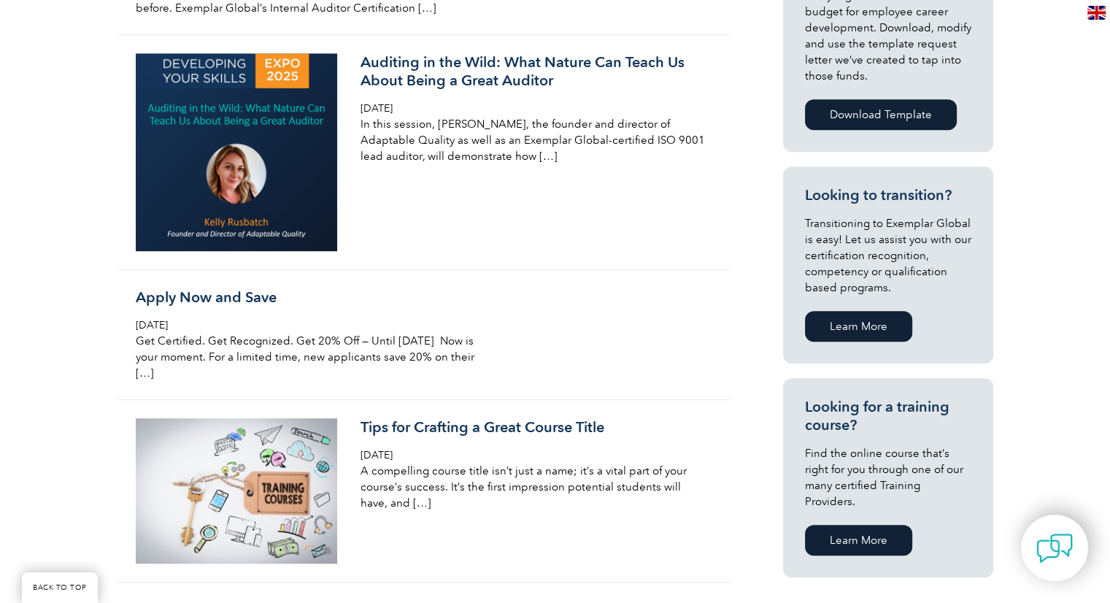
scroll to position [656, 0]
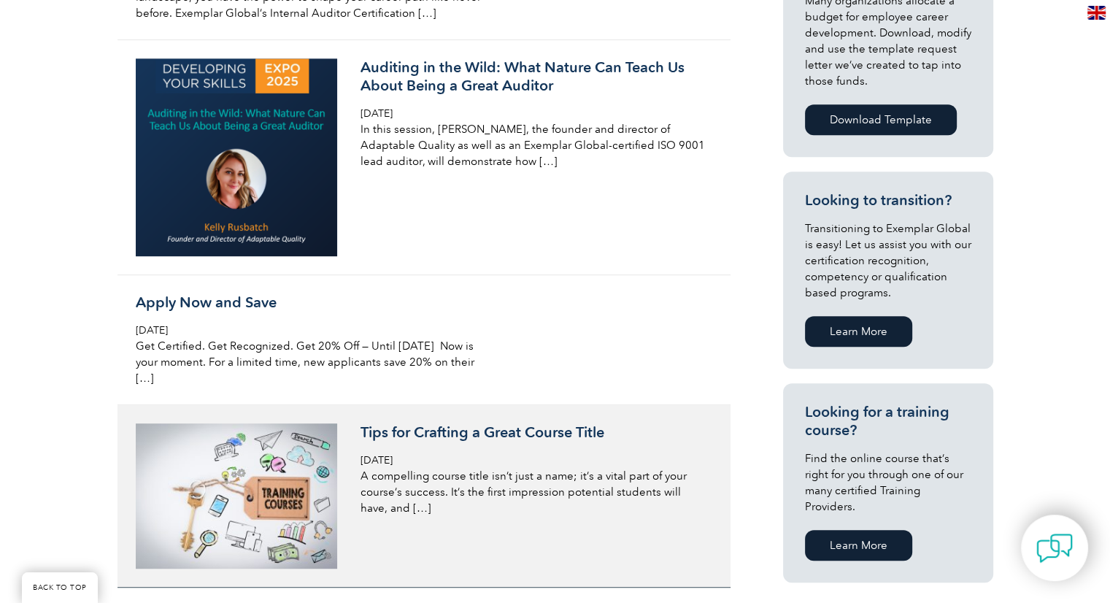
click at [479, 429] on h3 "Tips for Crafting a Great Course Title" at bounding box center [534, 432] width 346 height 18
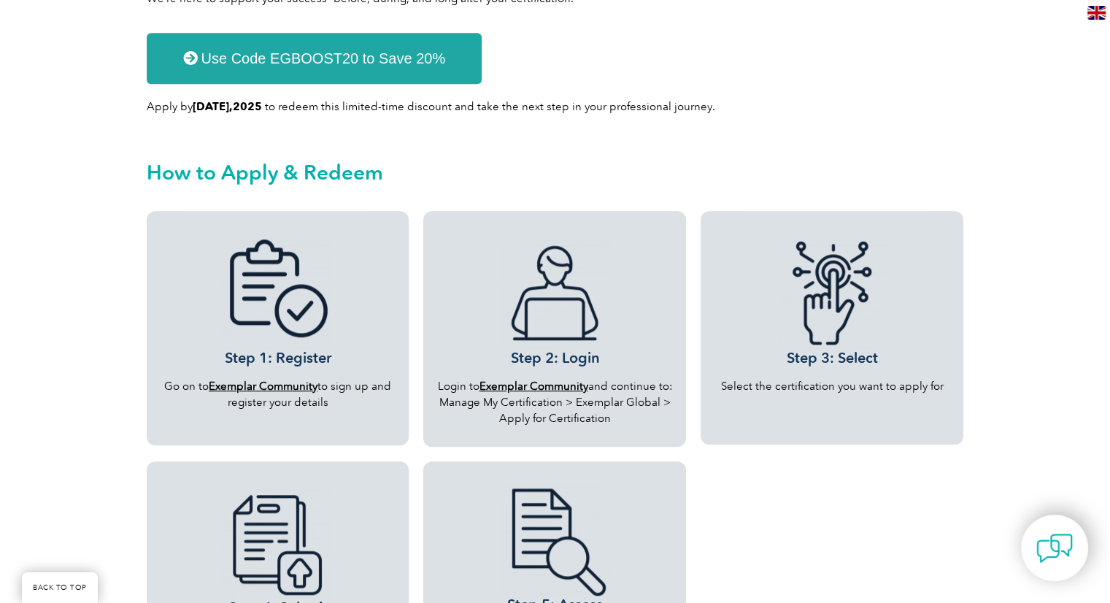
scroll to position [1164, 0]
